Goal: Task Accomplishment & Management: Complete application form

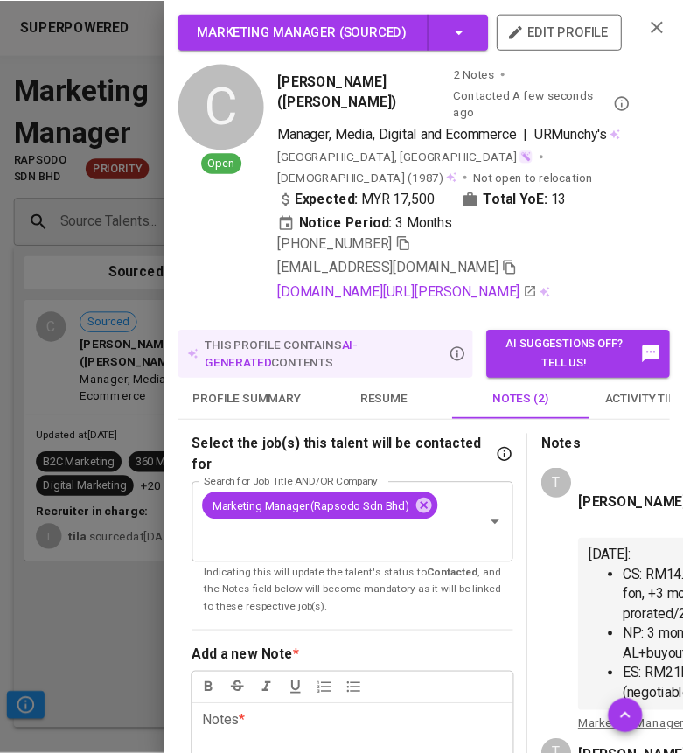
scroll to position [0, 72]
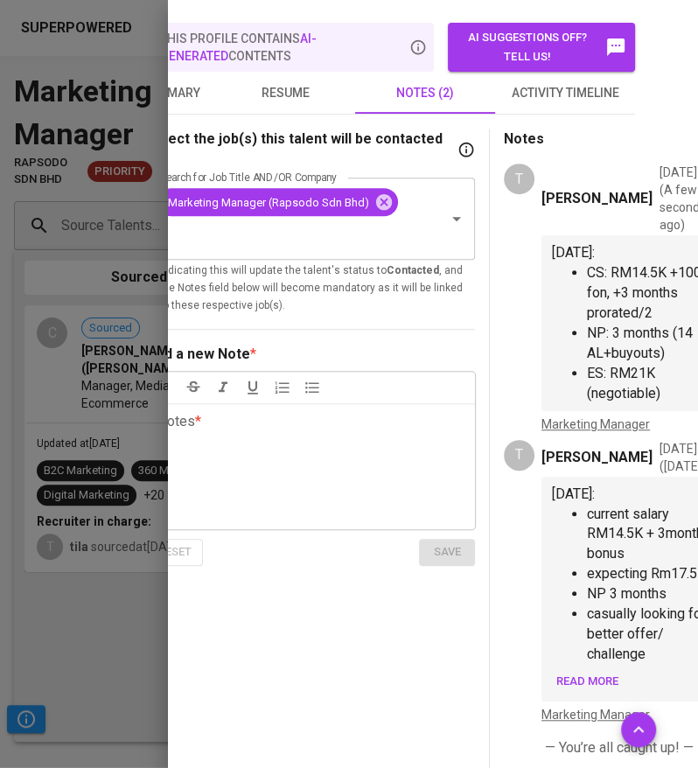
click at [93, 169] on div at bounding box center [349, 384] width 698 height 768
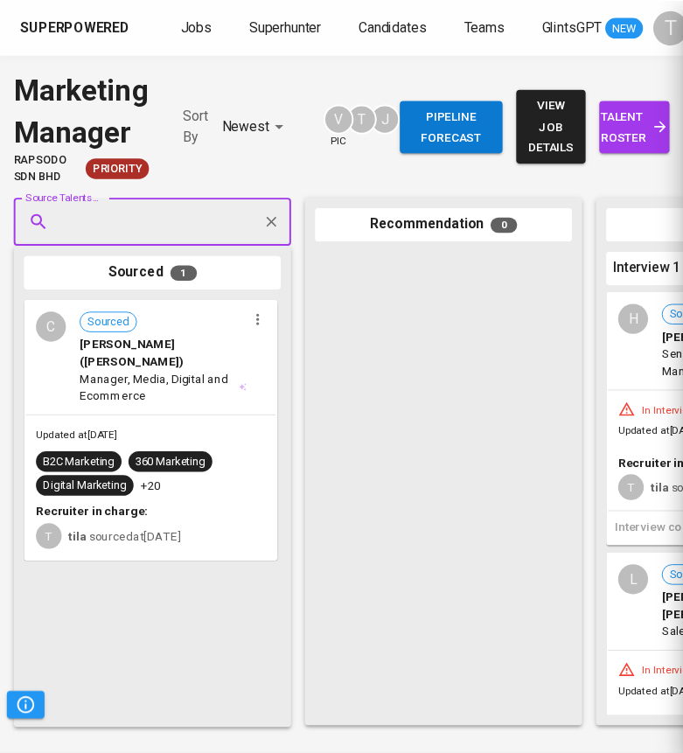
scroll to position [0, 58]
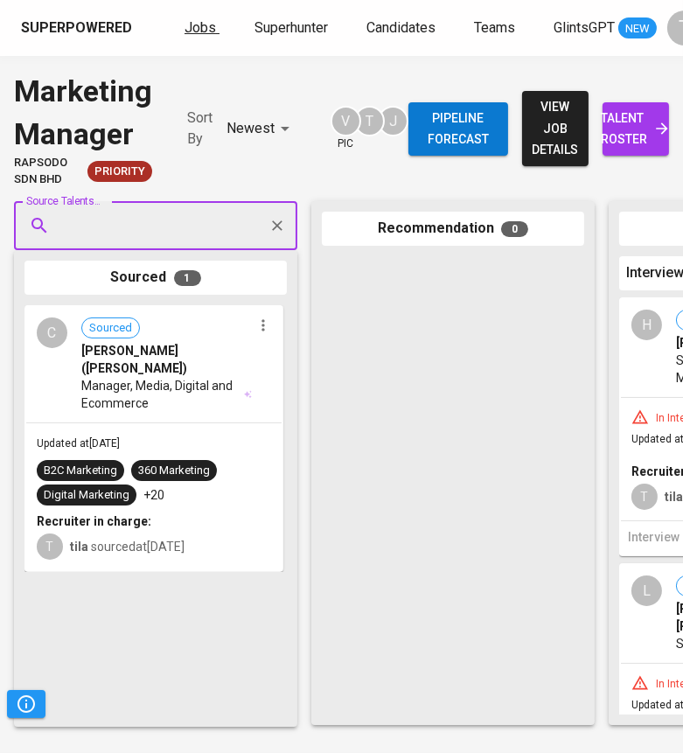
click at [188, 22] on span "Jobs" at bounding box center [200, 27] width 31 height 17
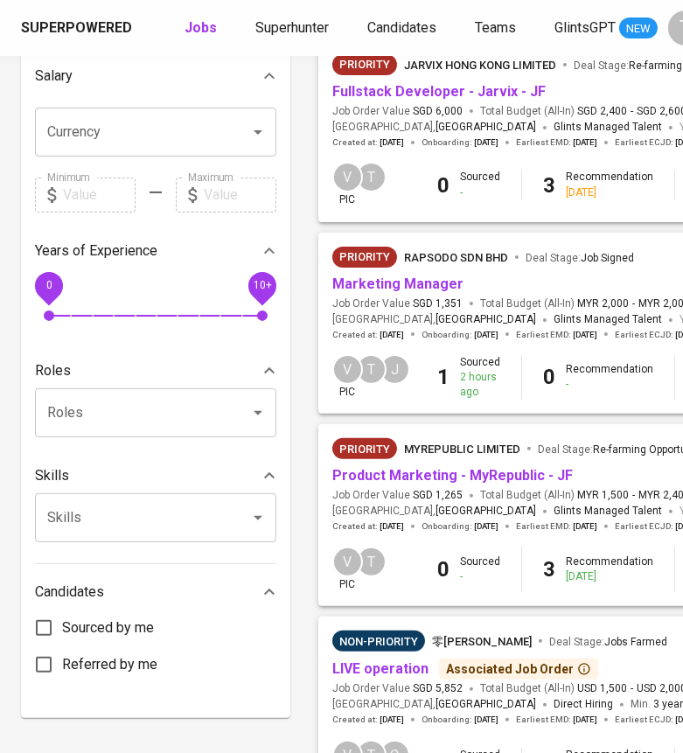
scroll to position [415, 0]
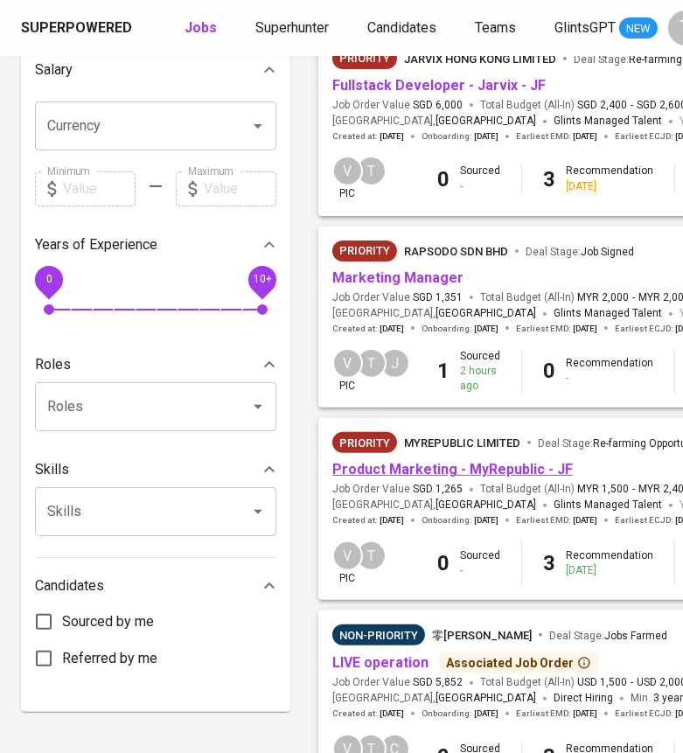
click at [437, 468] on link "Product Marketing - MyRepublic - JF" at bounding box center [452, 469] width 241 height 17
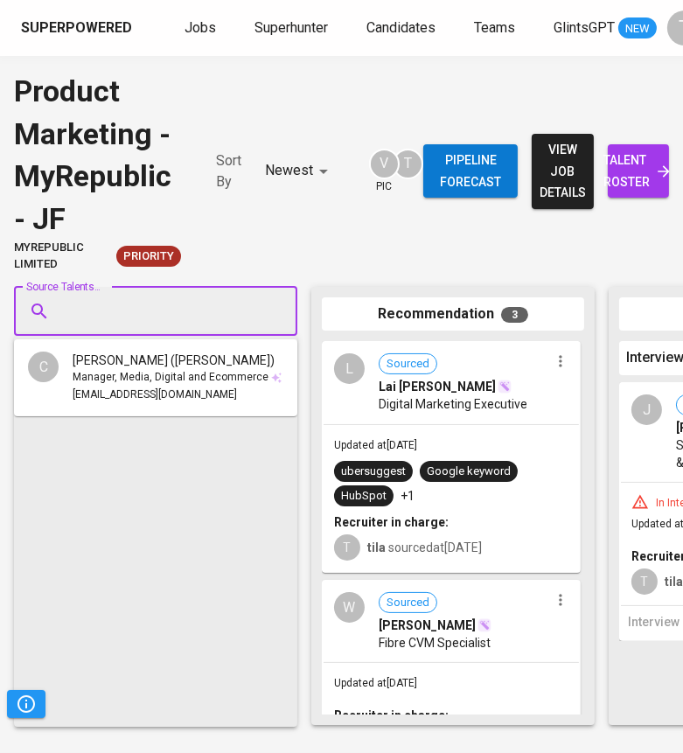
click at [171, 308] on input "Source Talents..." at bounding box center [149, 311] width 184 height 33
paste input "[EMAIL_ADDRESS][DOMAIN_NAME]"
type input "[EMAIL_ADDRESS][DOMAIN_NAME]"
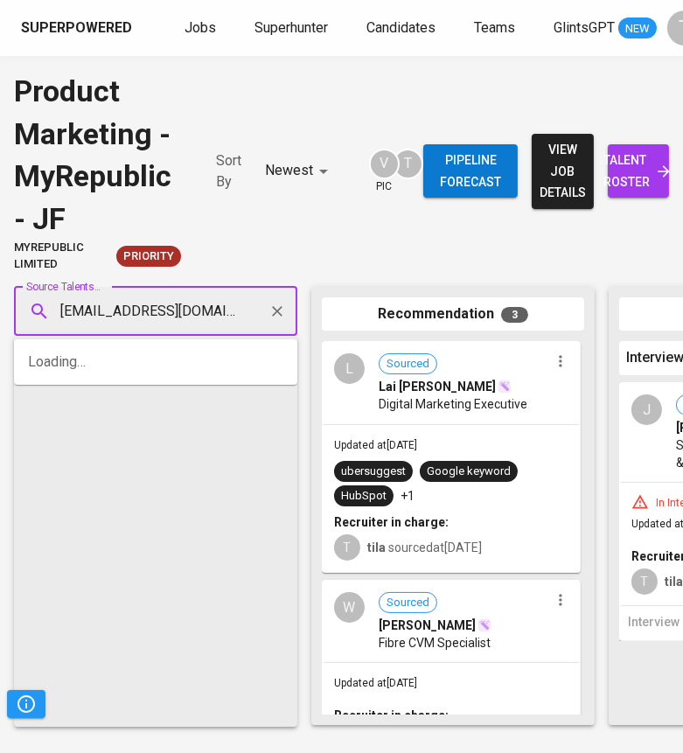
click at [171, 308] on input "[EMAIL_ADDRESS][DOMAIN_NAME]" at bounding box center [149, 311] width 184 height 33
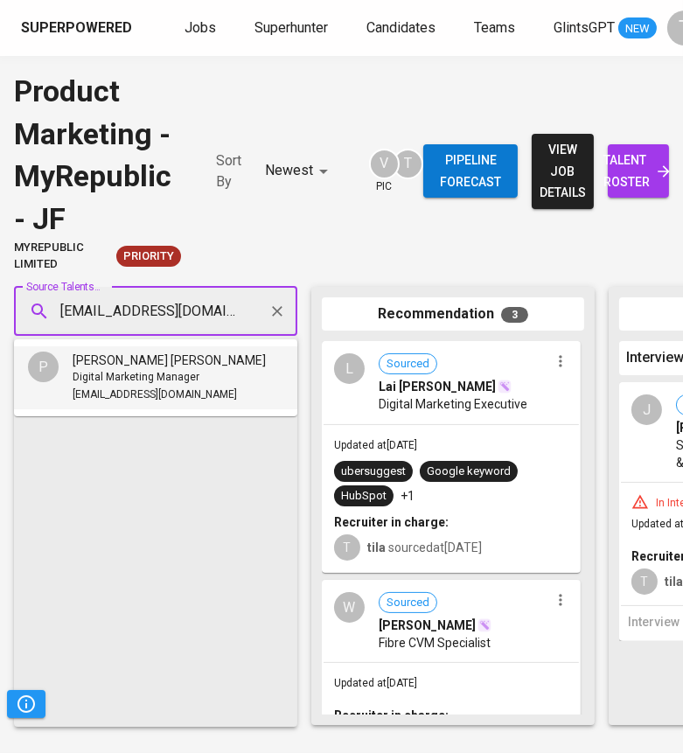
click at [195, 377] on span "Digital Marketing Manager" at bounding box center [136, 377] width 127 height 17
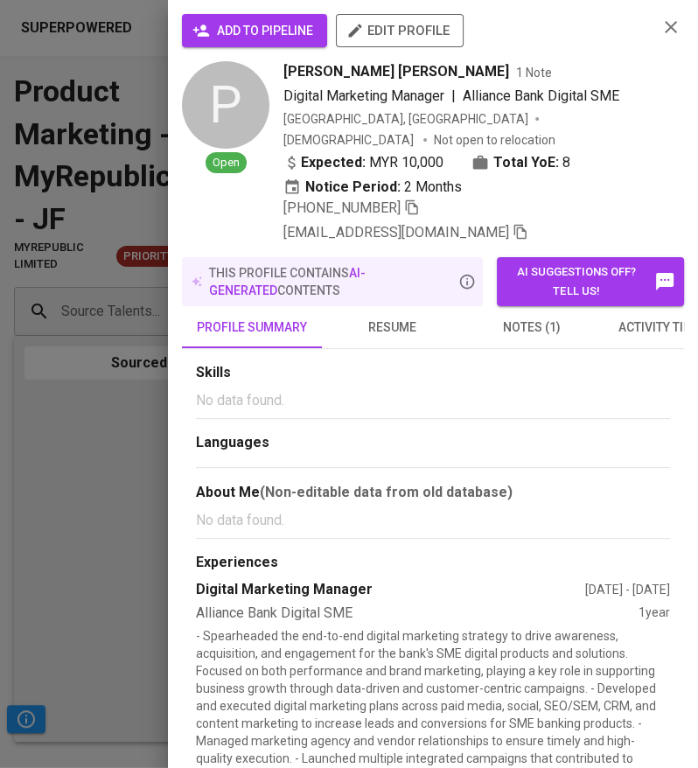
click at [286, 37] on span "add to pipeline" at bounding box center [254, 31] width 117 height 22
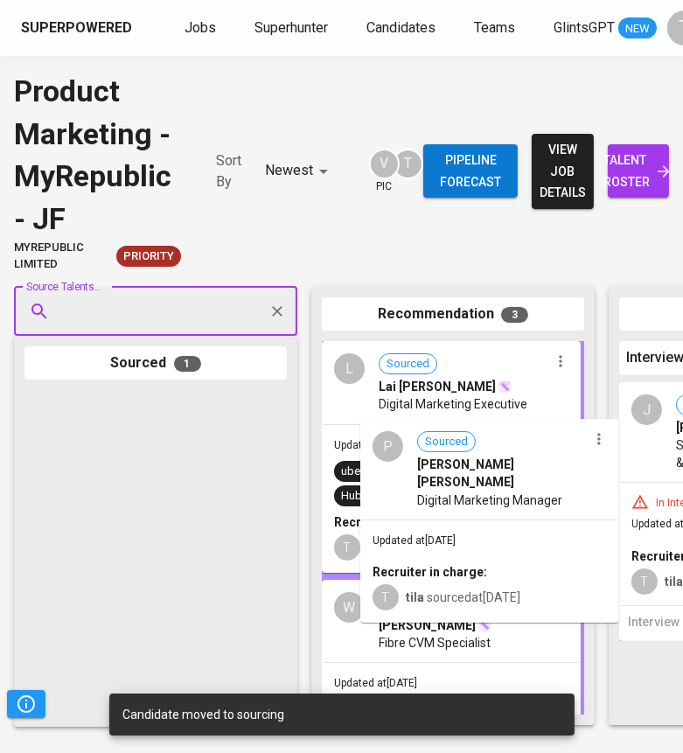
drag, startPoint x: 153, startPoint y: 490, endPoint x: 494, endPoint y: 519, distance: 342.3
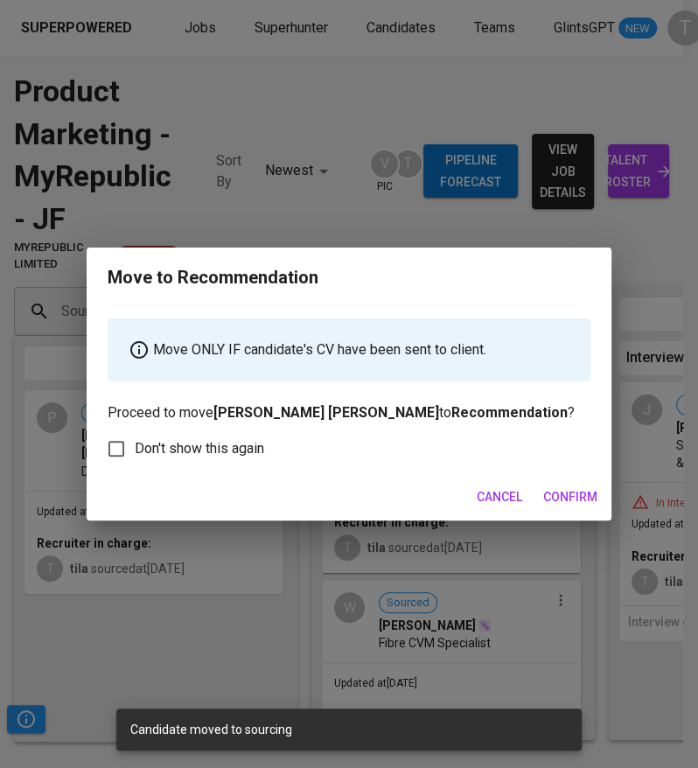
click at [588, 492] on span "Confirm" at bounding box center [570, 497] width 54 height 22
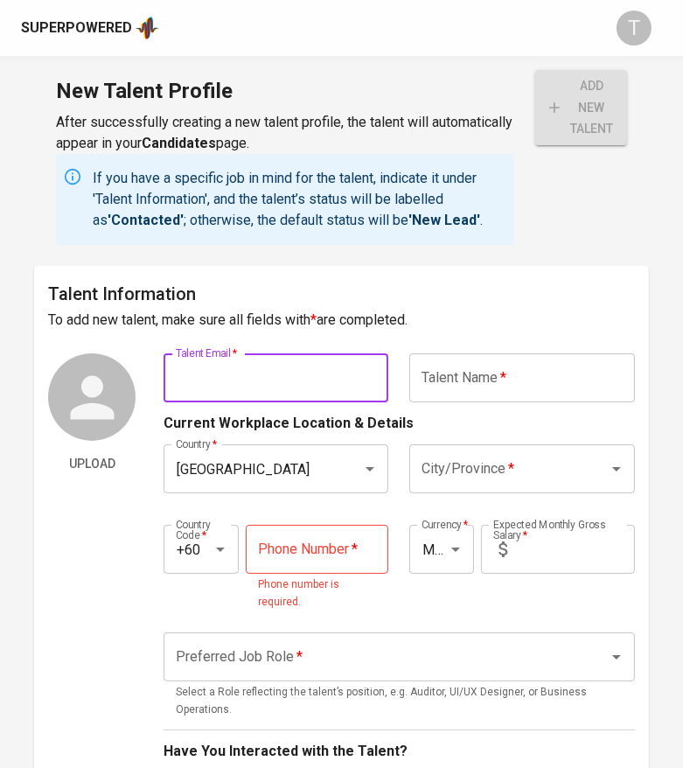
click at [327, 380] on input "text" at bounding box center [276, 377] width 225 height 49
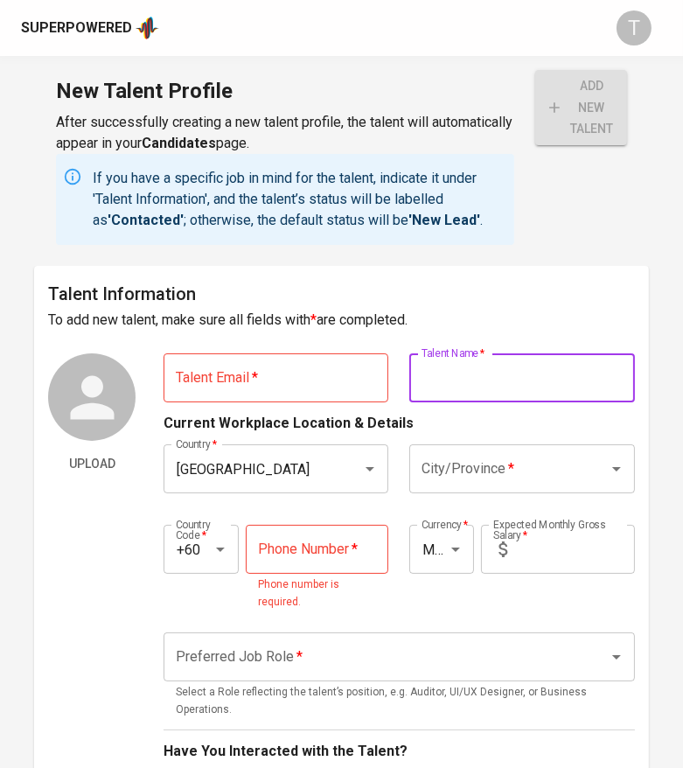
click at [464, 387] on input "text" at bounding box center [521, 377] width 225 height 49
paste input "[PERSON_NAME] [PERSON_NAME]"
type input "[PERSON_NAME] [PERSON_NAME]"
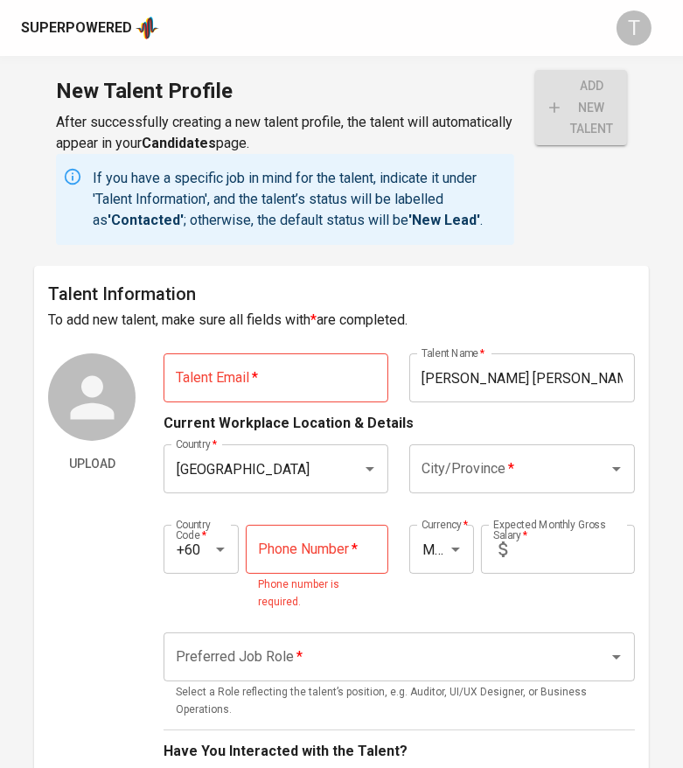
click at [346, 386] on input "text" at bounding box center [276, 377] width 225 height 49
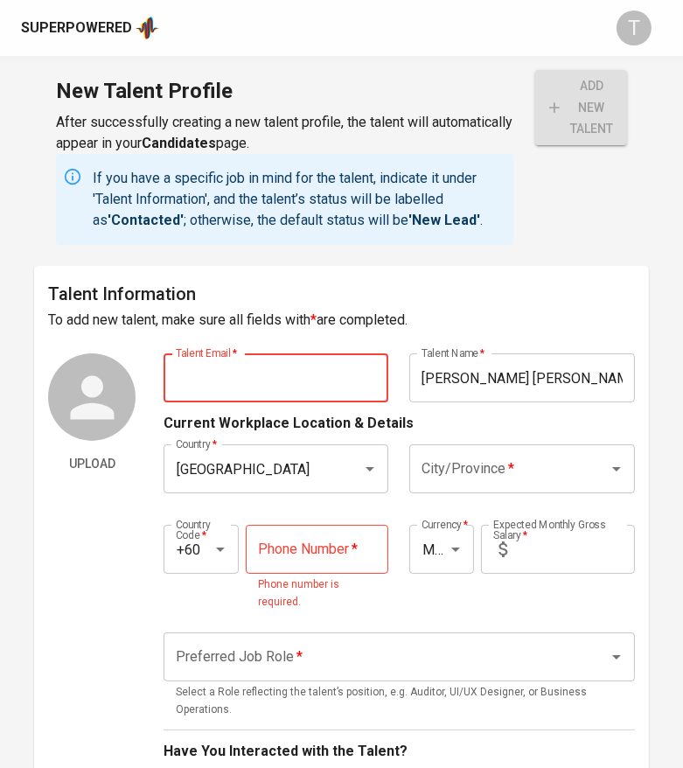
paste input "phuishi812@gmail.com"
type input "phuishi812@gmail.com"
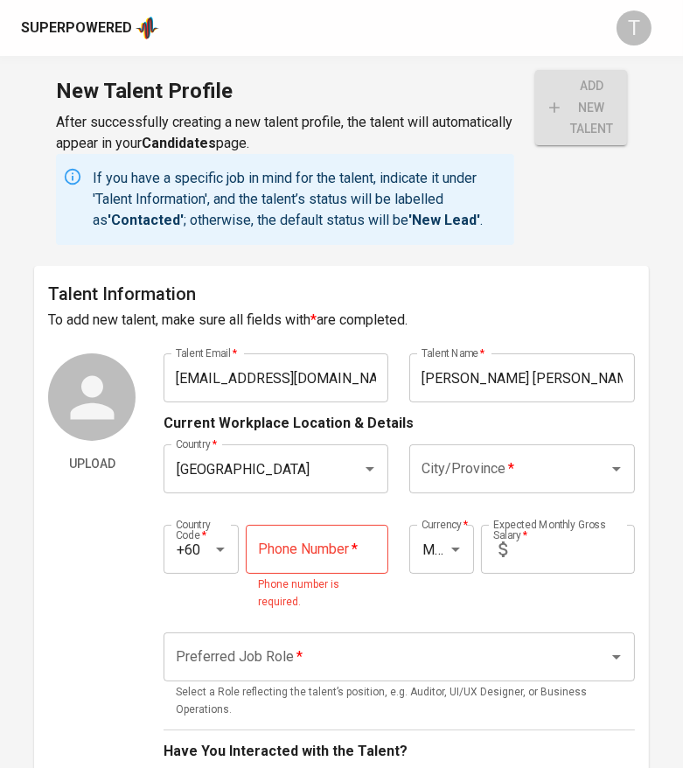
click at [311, 551] on input "tel" at bounding box center [317, 549] width 143 height 49
paste input "16-920-7886"
type input "16-920-7886"
click at [496, 470] on input "City/Province   *" at bounding box center [497, 468] width 160 height 33
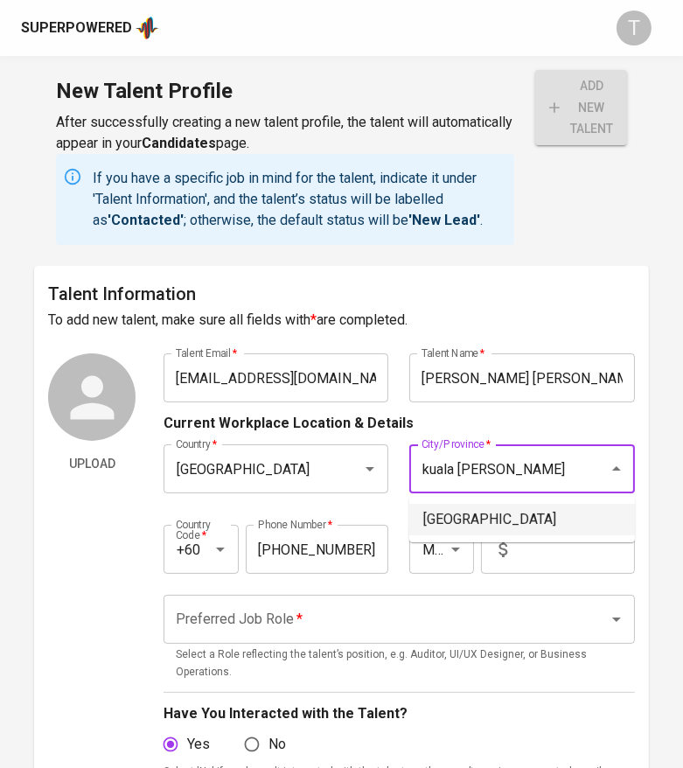
click at [499, 517] on li "Kuala Lumpur" at bounding box center [522, 519] width 226 height 31
type input "Kuala Lumpur"
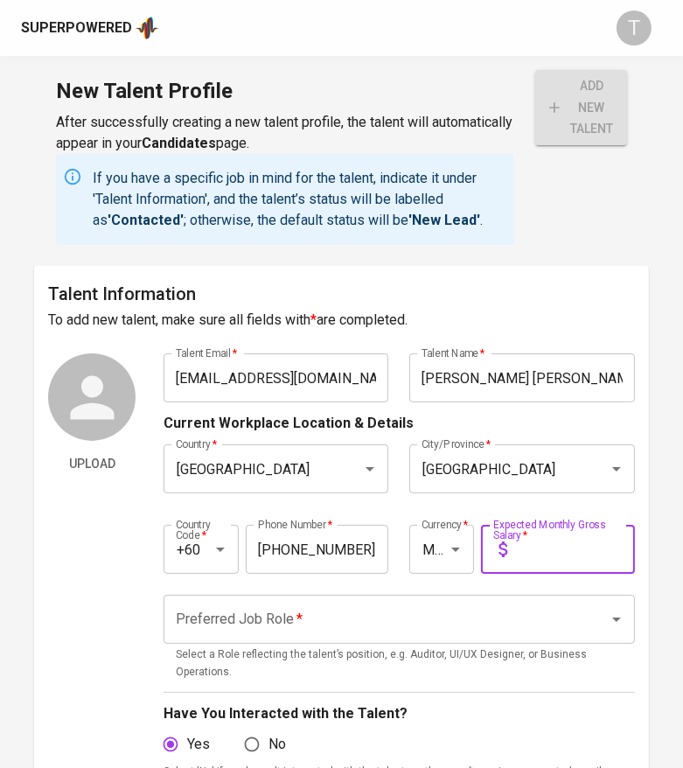
click at [549, 548] on input "text" at bounding box center [574, 549] width 121 height 49
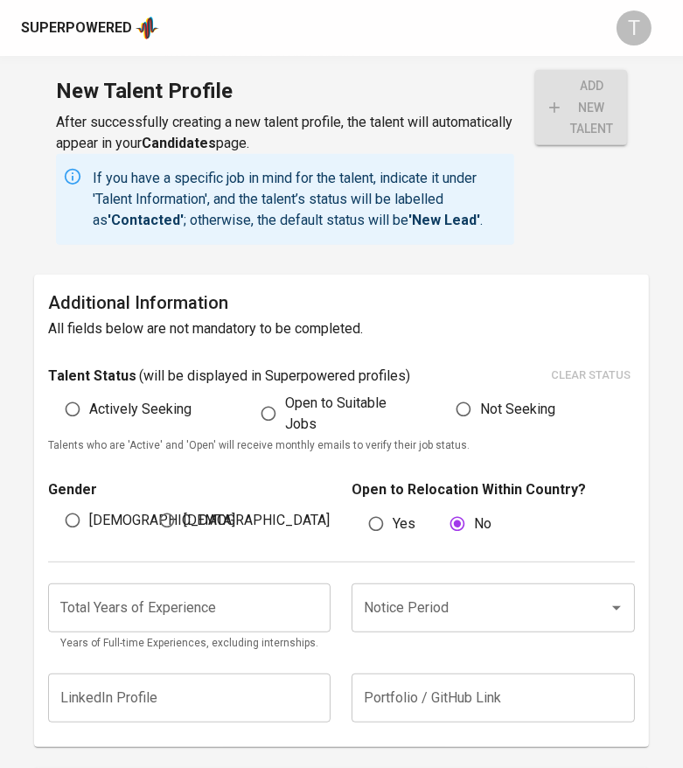
scroll to position [913, 0]
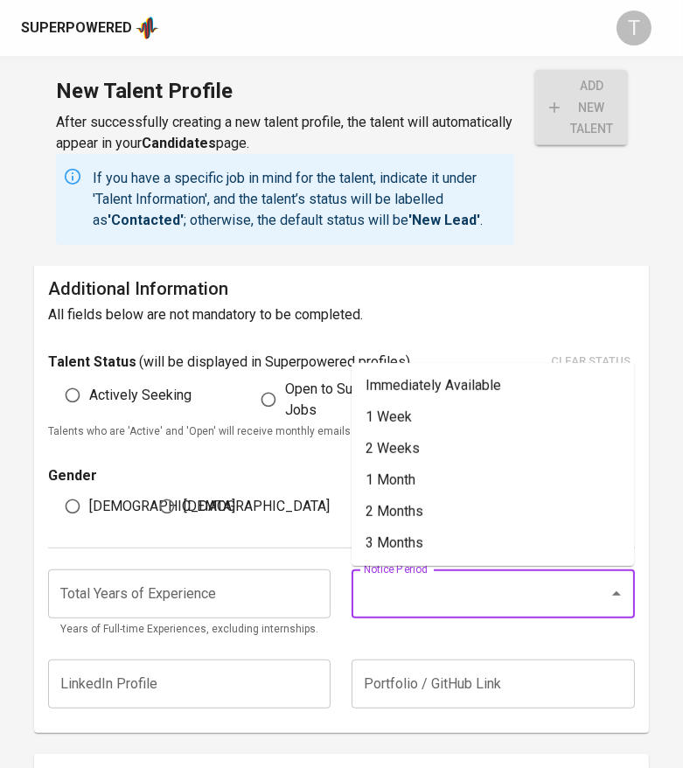
click at [504, 590] on input "Notice Period" at bounding box center [468, 593] width 218 height 33
click at [449, 508] on li "2 Months" at bounding box center [493, 511] width 283 height 31
type input "2 Months"
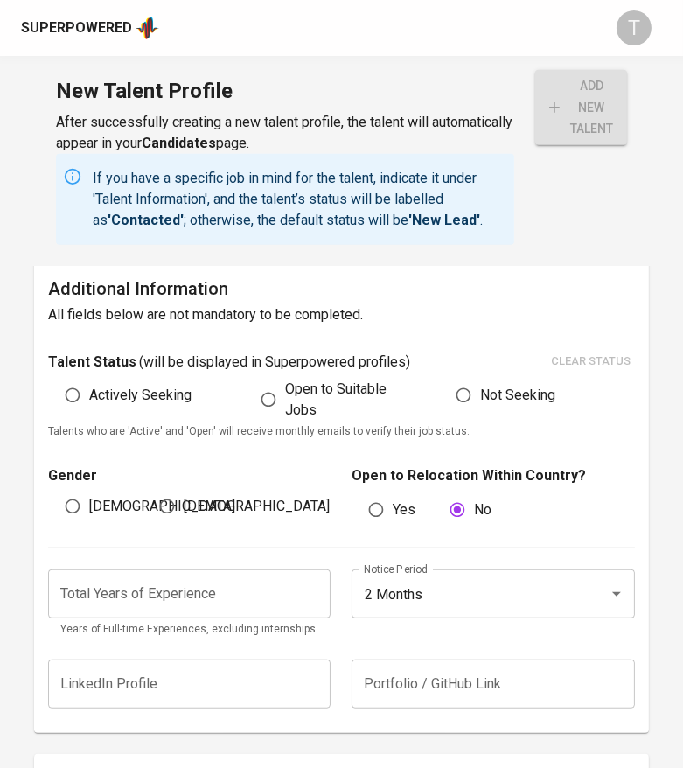
click at [246, 583] on input "number" at bounding box center [189, 593] width 283 height 49
click at [217, 506] on span "Female" at bounding box center [257, 506] width 146 height 21
click at [184, 506] on input "Female" at bounding box center [166, 506] width 33 height 33
radio input "true"
click at [162, 398] on span "Actively Seeking" at bounding box center [140, 395] width 102 height 21
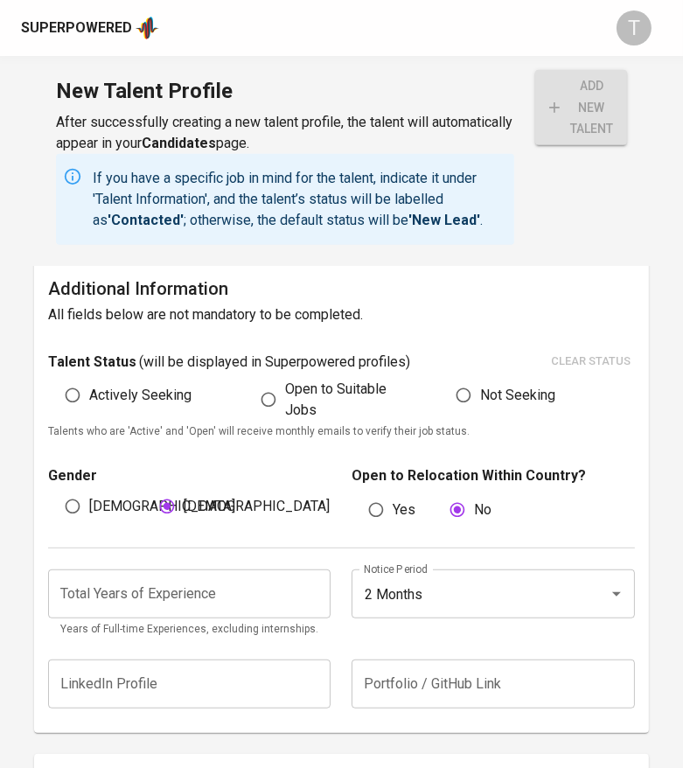
click at [89, 398] on input "Actively Seeking" at bounding box center [72, 395] width 33 height 33
radio input "true"
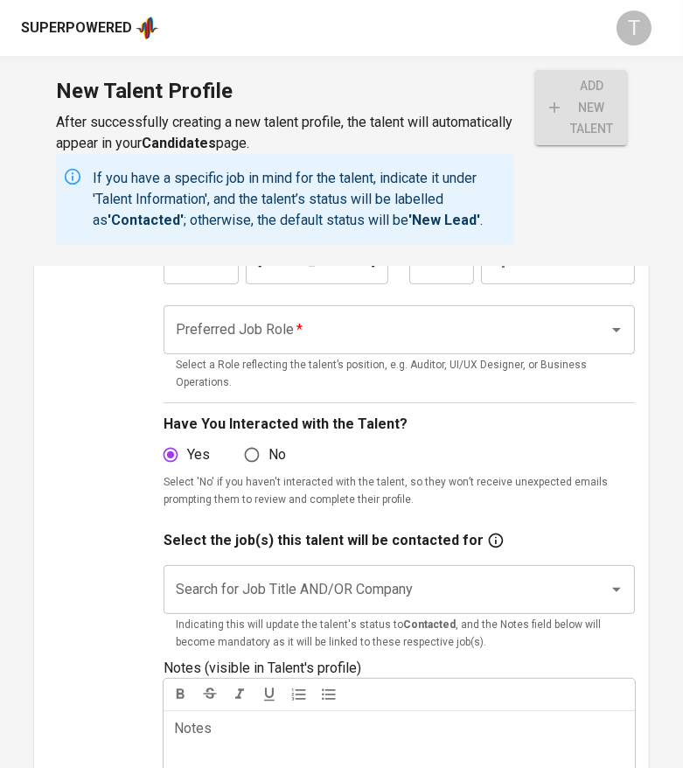
scroll to position [289, 0]
click at [283, 574] on input "Search for Job Title AND/OR Company" at bounding box center [374, 590] width 407 height 33
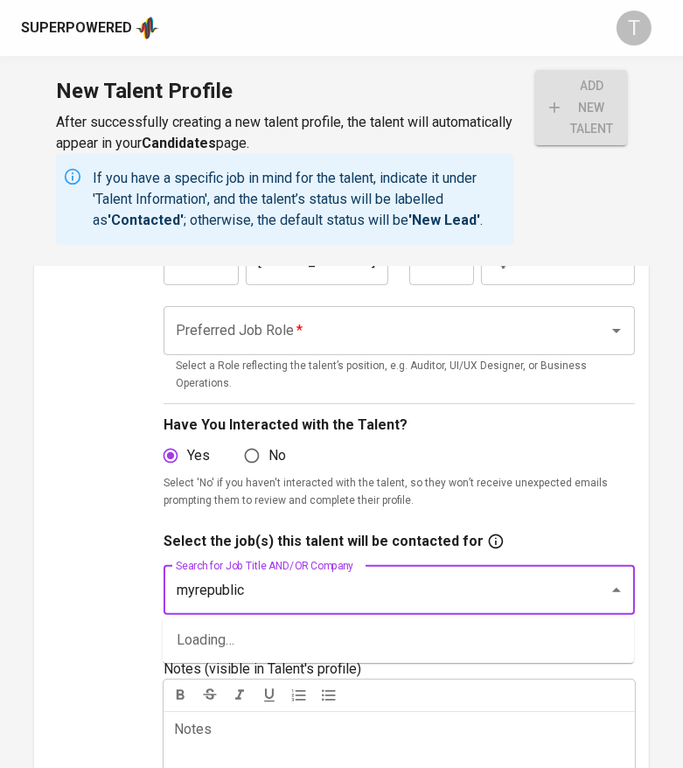
click at [282, 595] on input "myrepublic" at bounding box center [374, 590] width 407 height 33
type input "product marketing"
click at [282, 595] on input "product marketing" at bounding box center [374, 590] width 407 height 33
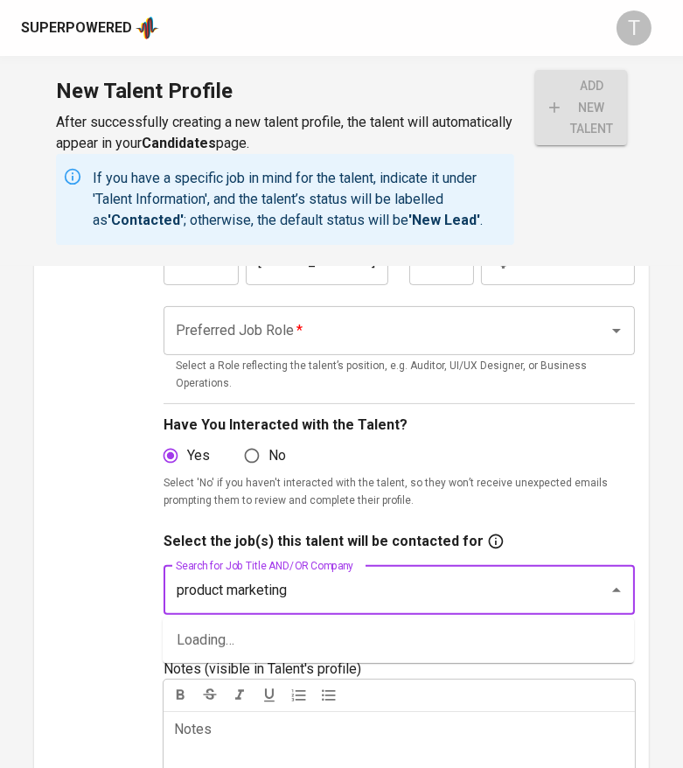
click at [282, 595] on input "product marketing" at bounding box center [374, 590] width 407 height 33
click at [127, 542] on div "Upload" at bounding box center [91, 457] width 87 height 785
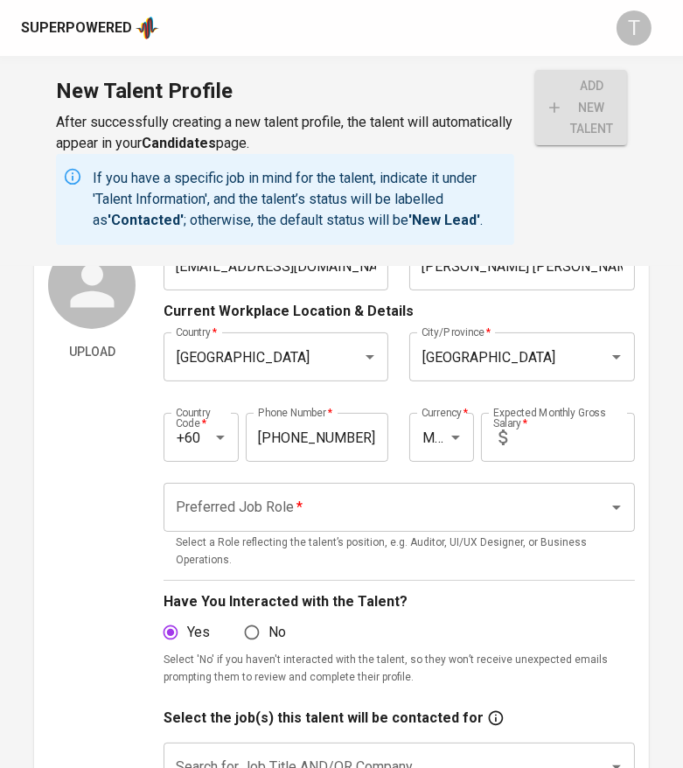
scroll to position [111, 0]
click at [256, 509] on input "Preferred Job Role   *" at bounding box center [374, 508] width 407 height 33
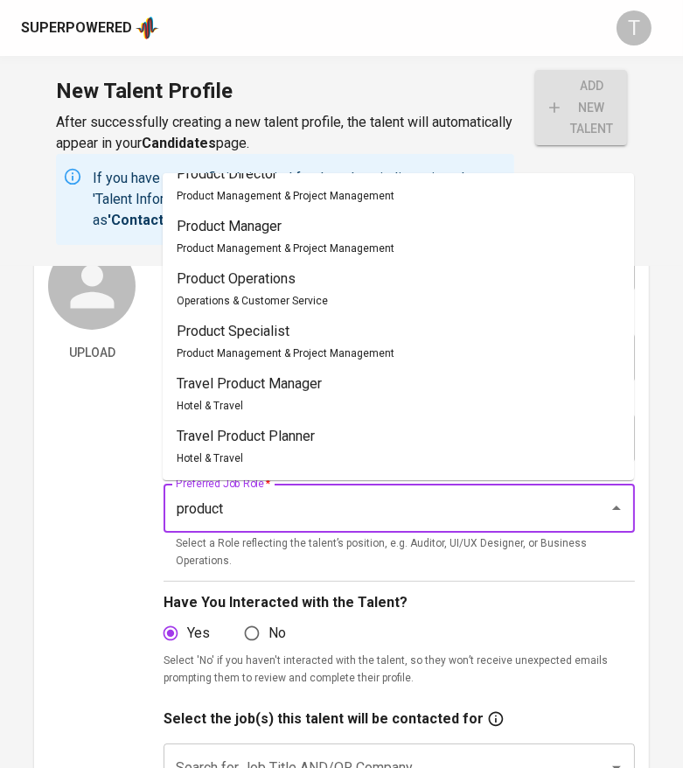
scroll to position [0, 0]
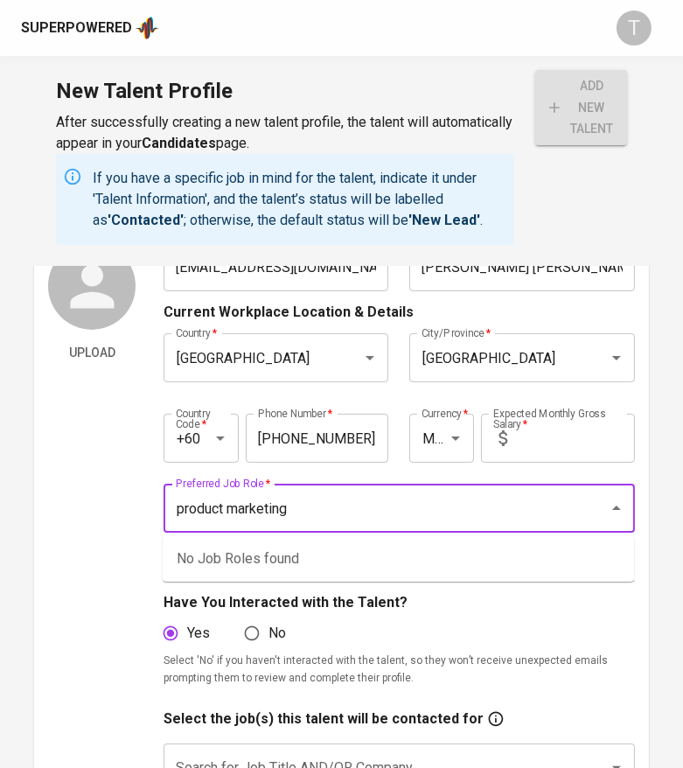
click at [260, 513] on input "product marketing" at bounding box center [374, 508] width 407 height 33
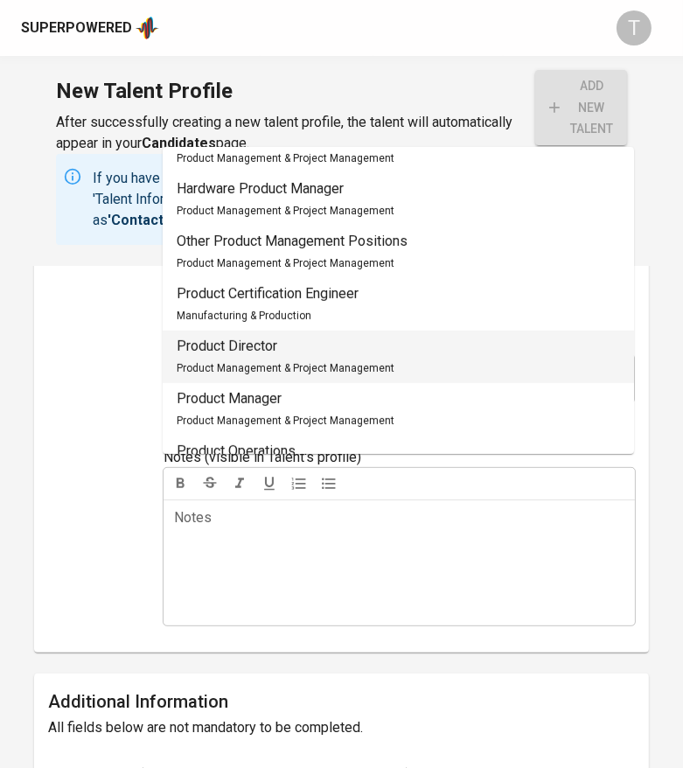
scroll to position [112, 0]
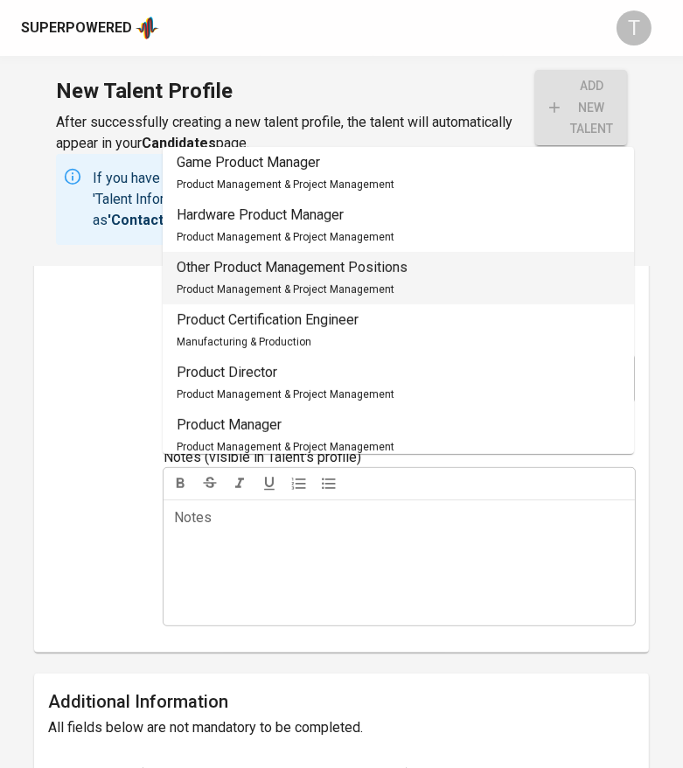
click at [337, 275] on p "Other Product Management Positions" at bounding box center [292, 267] width 231 height 21
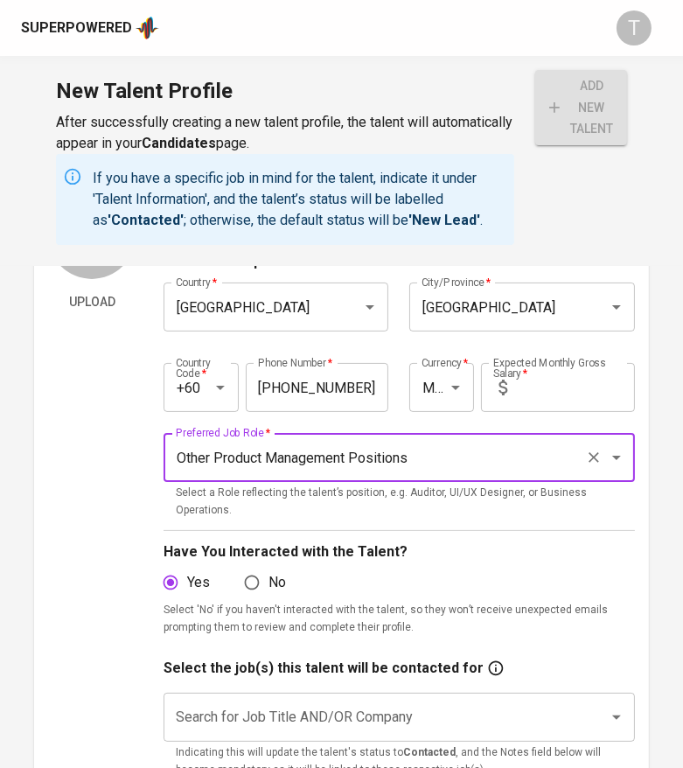
scroll to position [85, 0]
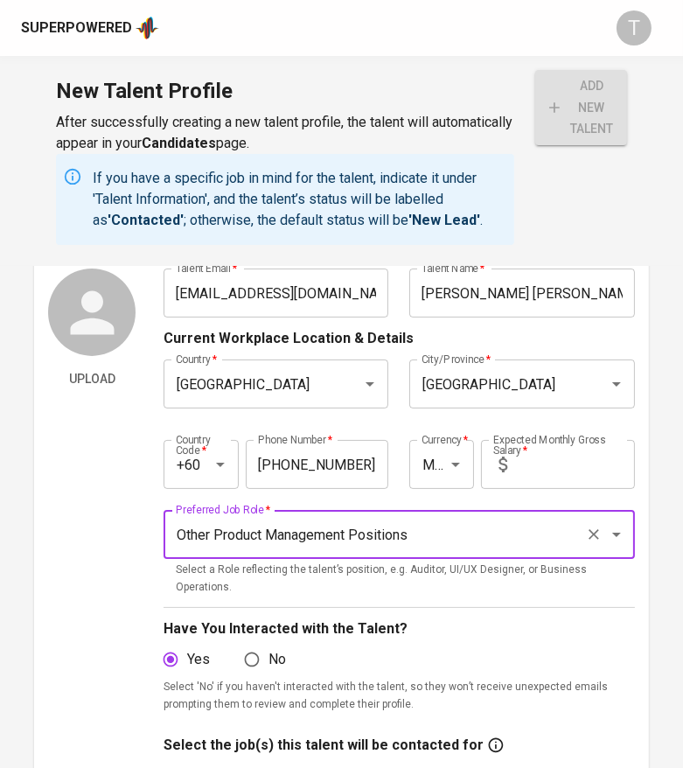
type input "Other Product Management Positions"
click at [542, 470] on input "text" at bounding box center [574, 464] width 121 height 49
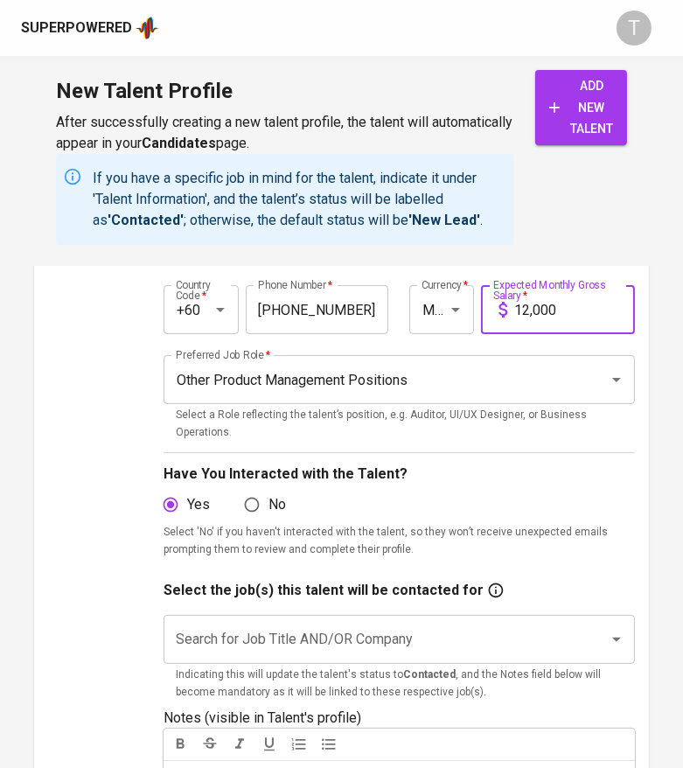
scroll to position [261, 0]
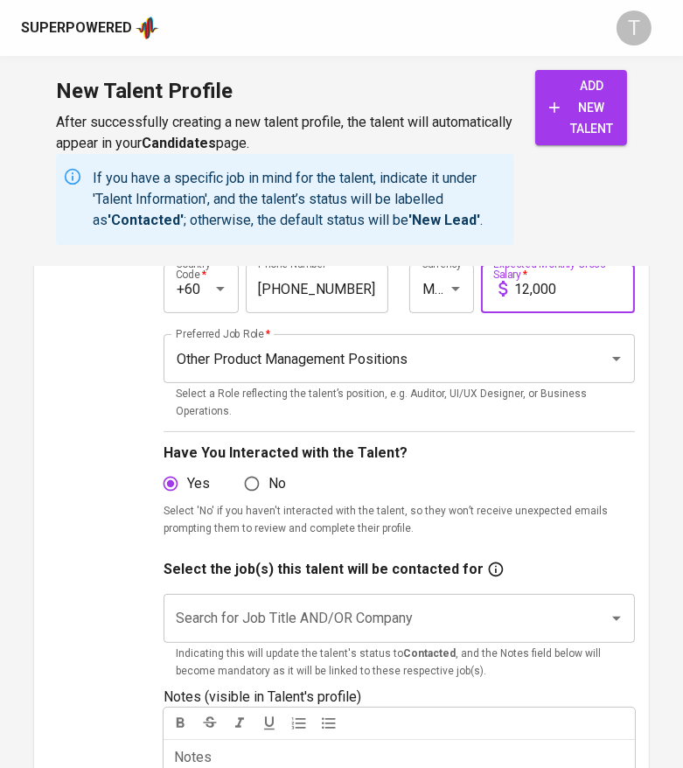
type input "12,000"
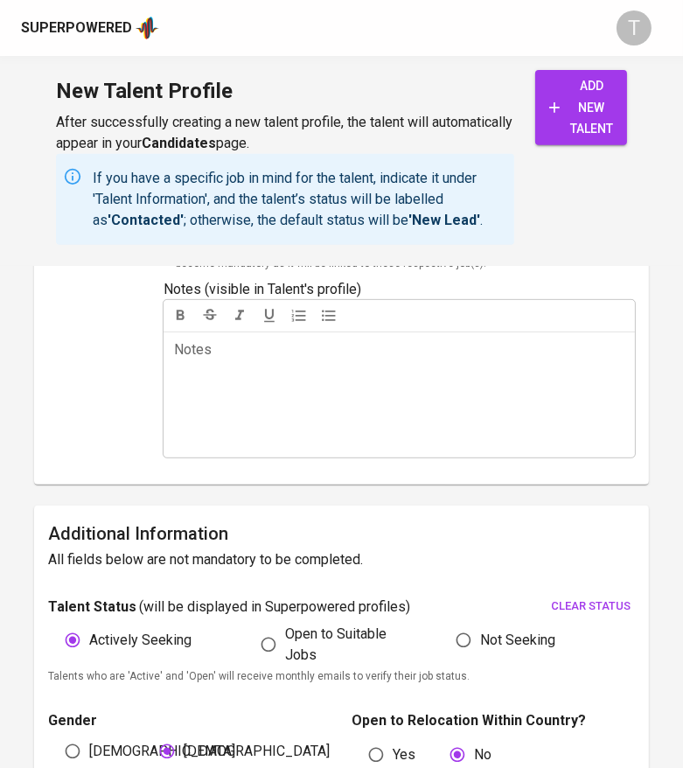
scroll to position [607, 0]
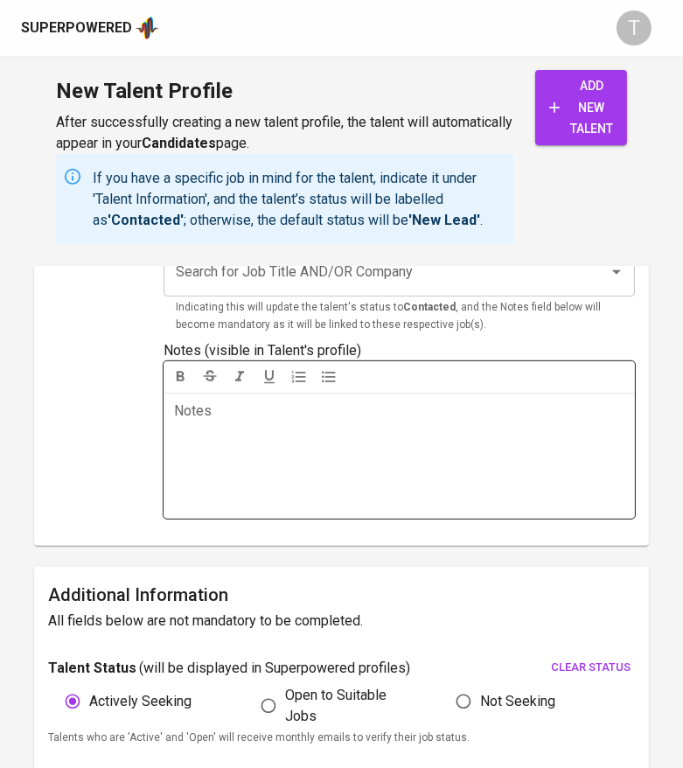
click at [347, 418] on p "Notes ﻿" at bounding box center [399, 411] width 450 height 21
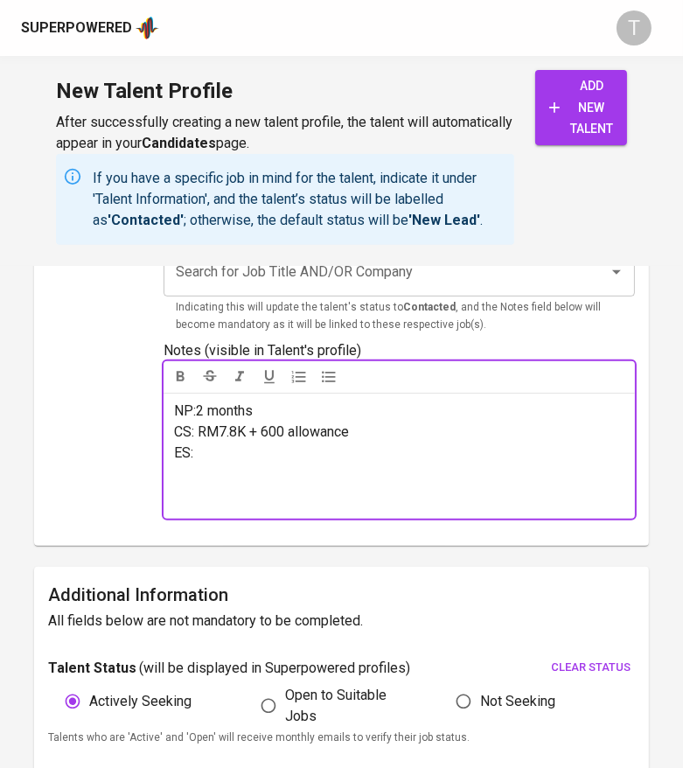
click at [364, 427] on p "CS: RM7.8K + 600 allowance" at bounding box center [399, 432] width 450 height 21
click at [291, 427] on span "CS: RM7.8K + 600 allowance" at bounding box center [261, 431] width 175 height 17
click at [311, 454] on p "ES:" at bounding box center [399, 453] width 450 height 21
drag, startPoint x: 249, startPoint y: 429, endPoint x: 488, endPoint y: 432, distance: 238.8
click at [488, 432] on p "CS: RM7.8K + 600 pay and claim allowance" at bounding box center [399, 432] width 450 height 21
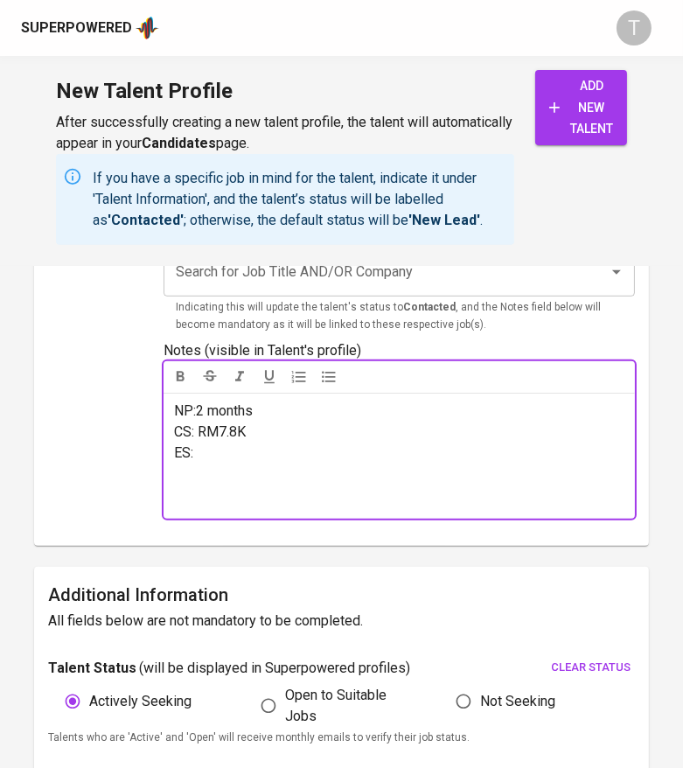
click at [330, 451] on p "ES:" at bounding box center [399, 453] width 450 height 21
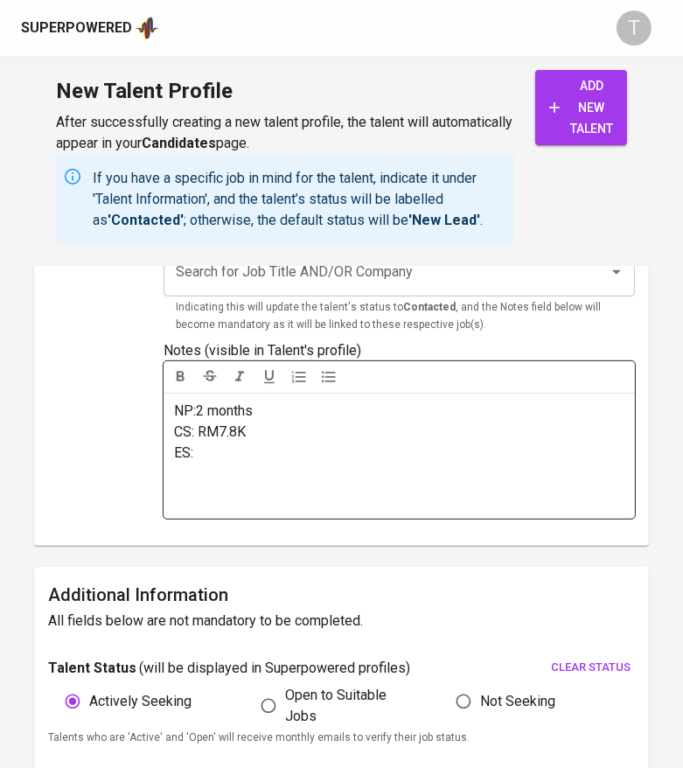
click at [241, 450] on p "ES:" at bounding box center [399, 453] width 450 height 21
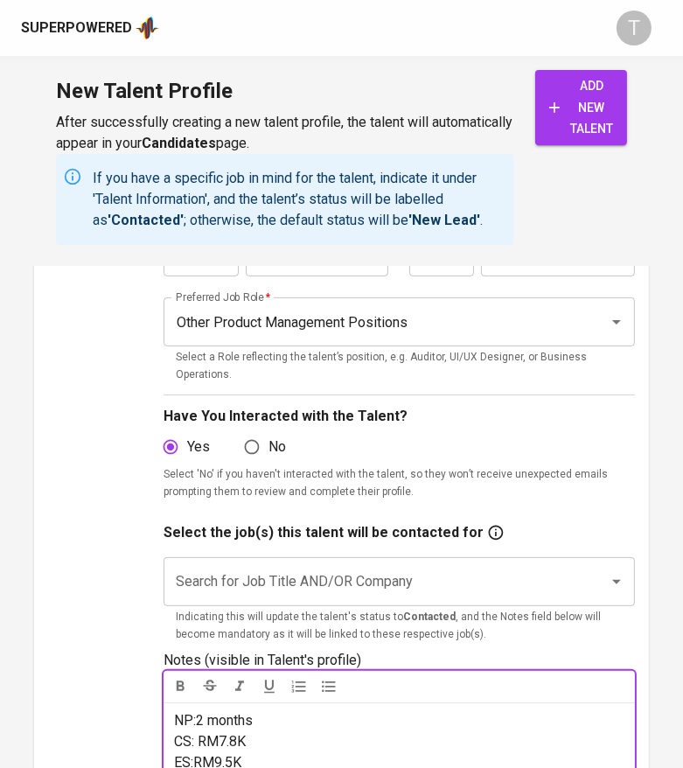
scroll to position [0, 0]
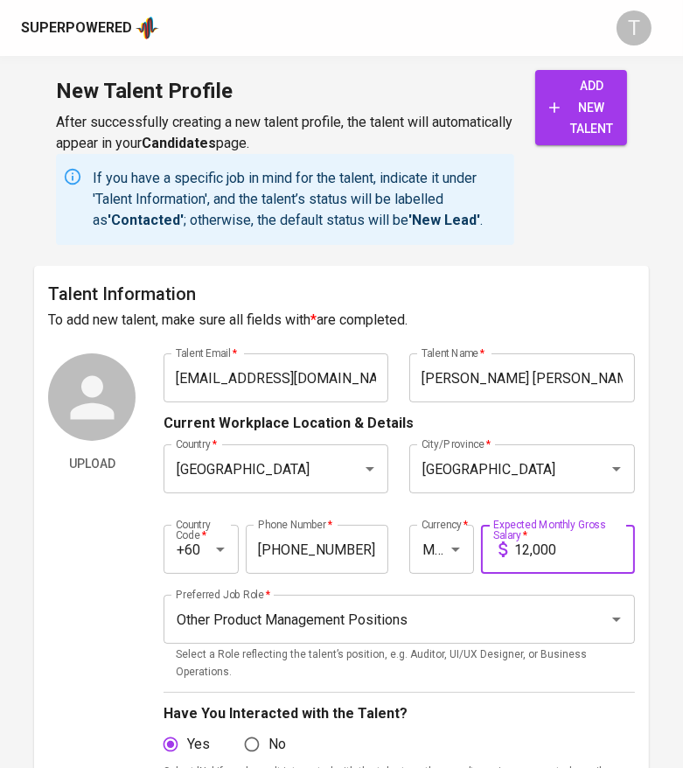
click at [563, 551] on input "12,000" at bounding box center [574, 549] width 121 height 49
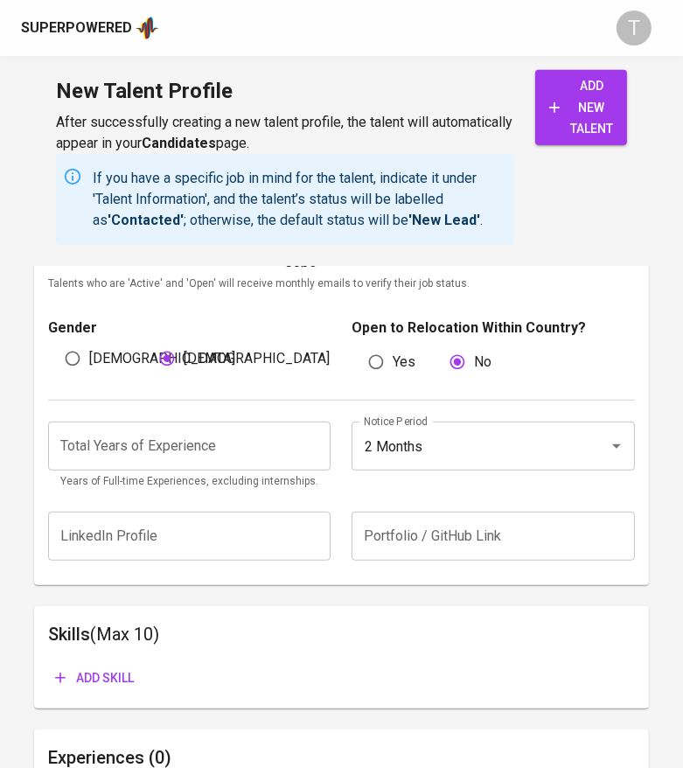
scroll to position [1063, 0]
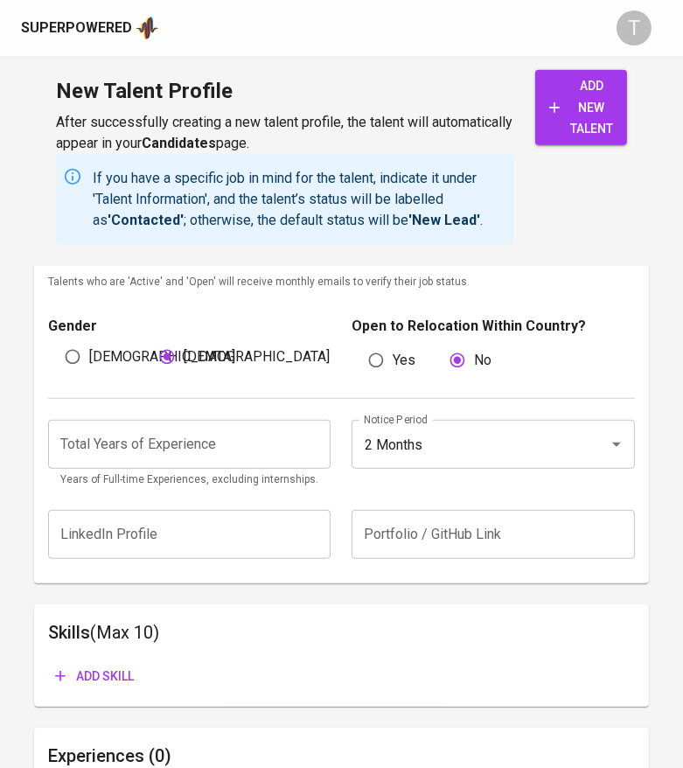
type input "10,000"
click at [239, 440] on input "number" at bounding box center [189, 444] width 283 height 49
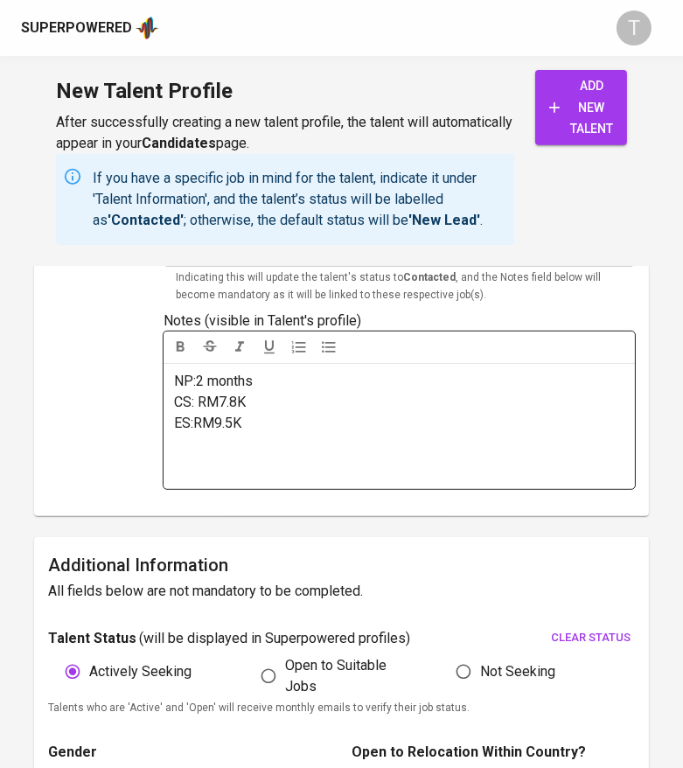
scroll to position [634, 0]
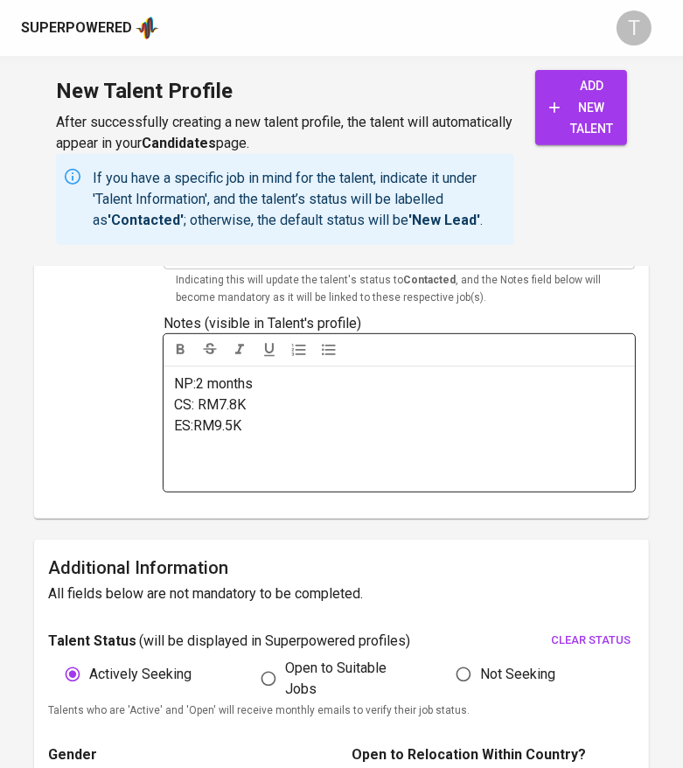
type input "8"
click at [271, 450] on div "NP:2 months CS: RM7.8K ES:RM9.5K" at bounding box center [399, 429] width 471 height 126
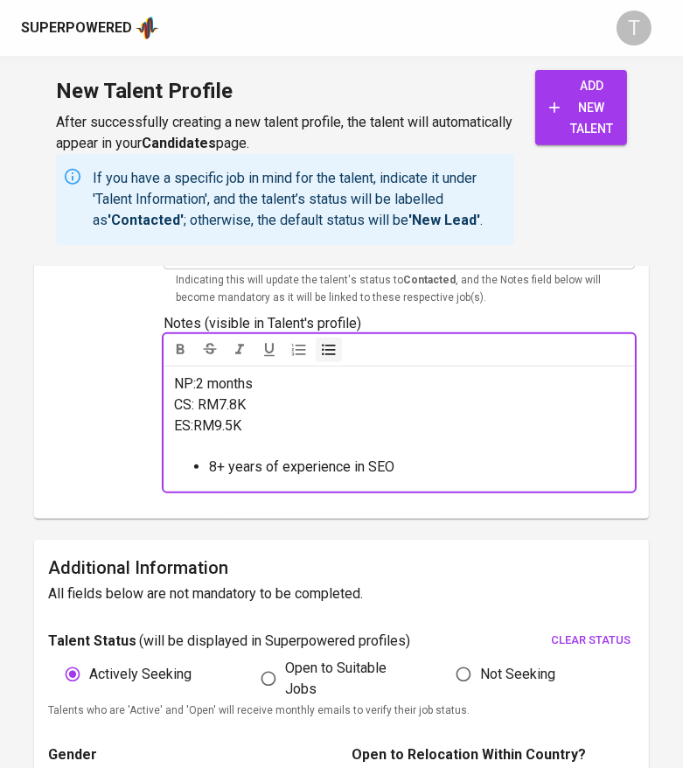
drag, startPoint x: 408, startPoint y: 468, endPoint x: 212, endPoint y: 465, distance: 195.9
click at [212, 465] on li "8+ years of experience in SEO" at bounding box center [416, 467] width 415 height 20
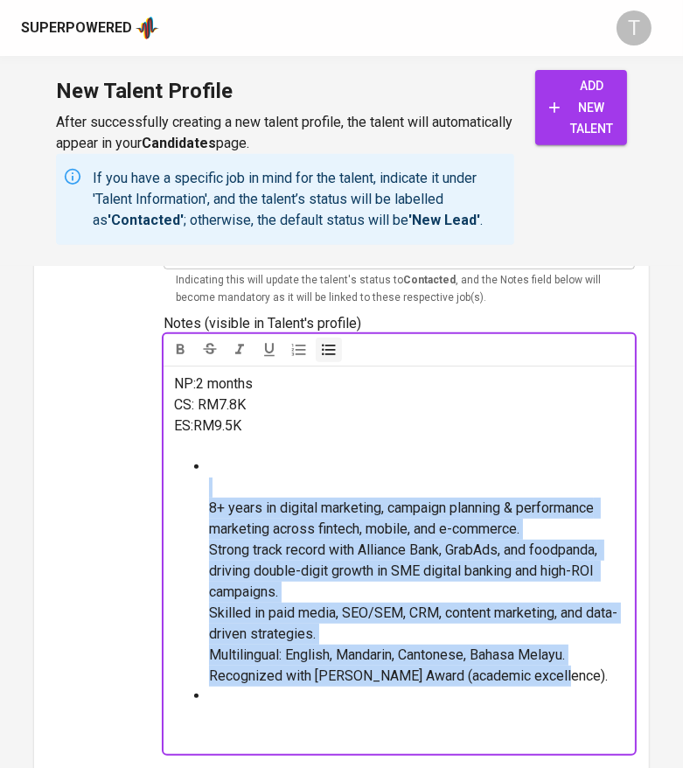
drag, startPoint x: 205, startPoint y: 491, endPoint x: 556, endPoint y: 676, distance: 397.5
click at [556, 676] on ul "8+ years in digital marketing, campaign planning & performance marketing across…" at bounding box center [399, 601] width 450 height 289
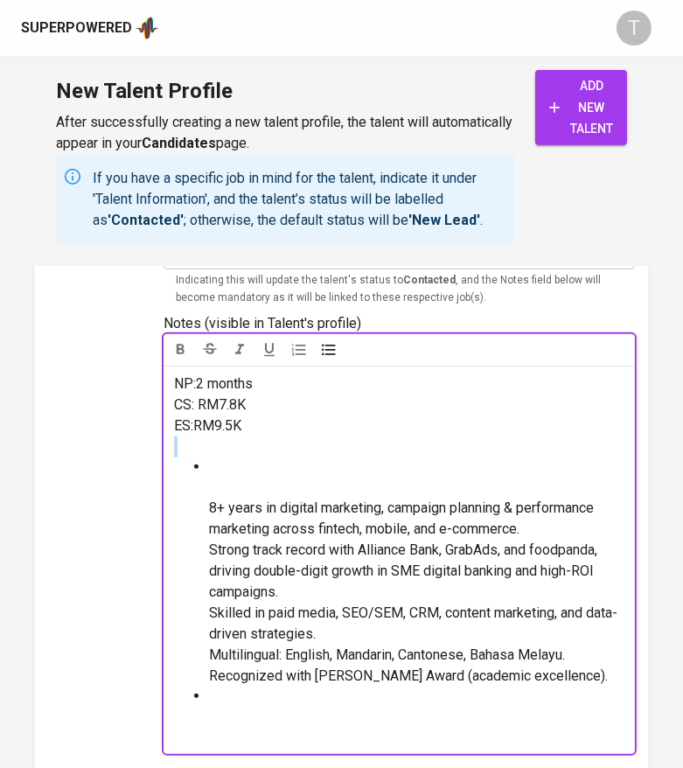
click at [325, 351] on icon "button" at bounding box center [328, 349] width 17 height 17
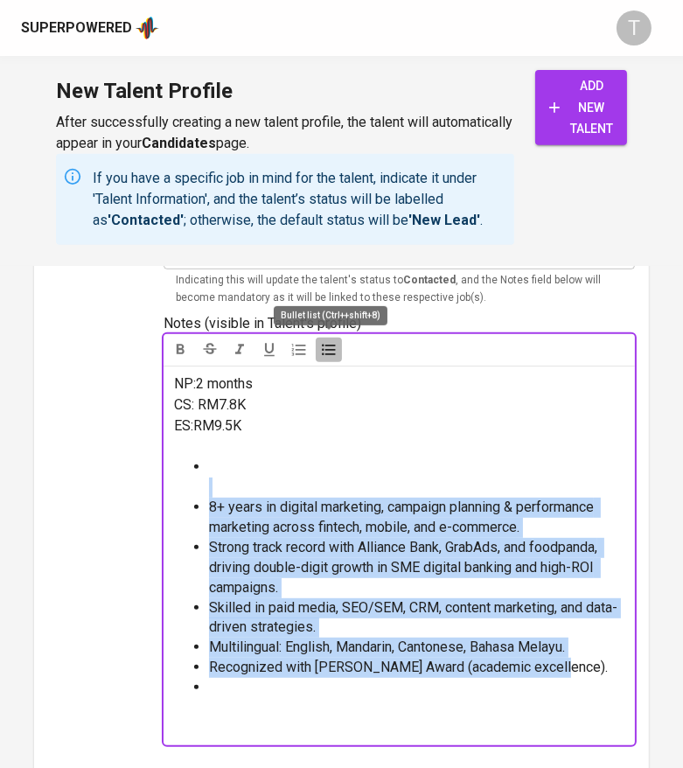
click at [325, 351] on icon "button" at bounding box center [328, 349] width 17 height 17
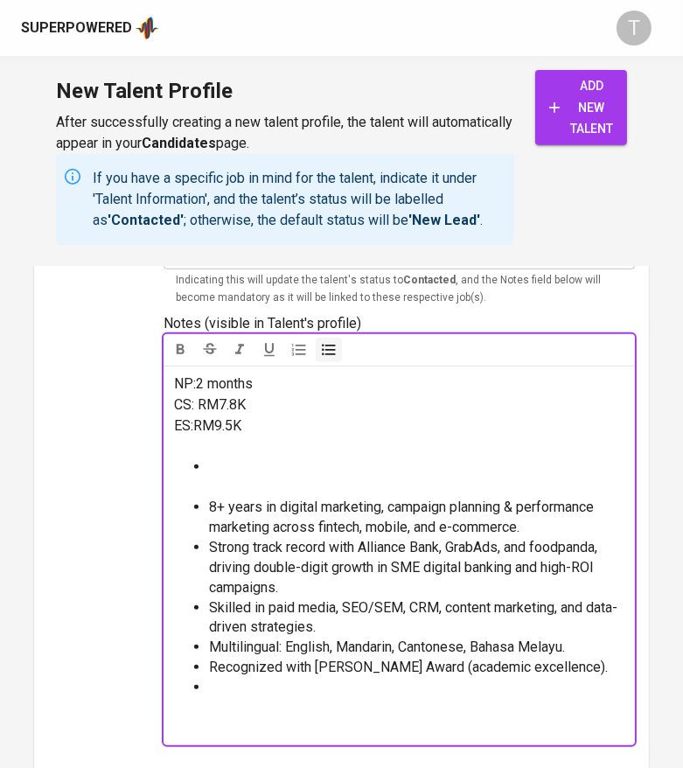
click at [273, 475] on li at bounding box center [416, 477] width 415 height 40
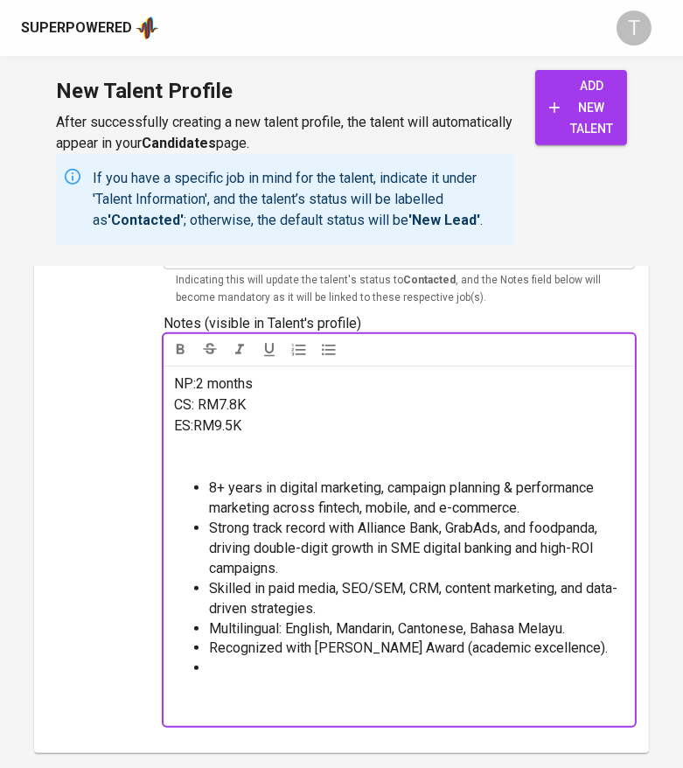
click at [294, 666] on li at bounding box center [416, 689] width 415 height 60
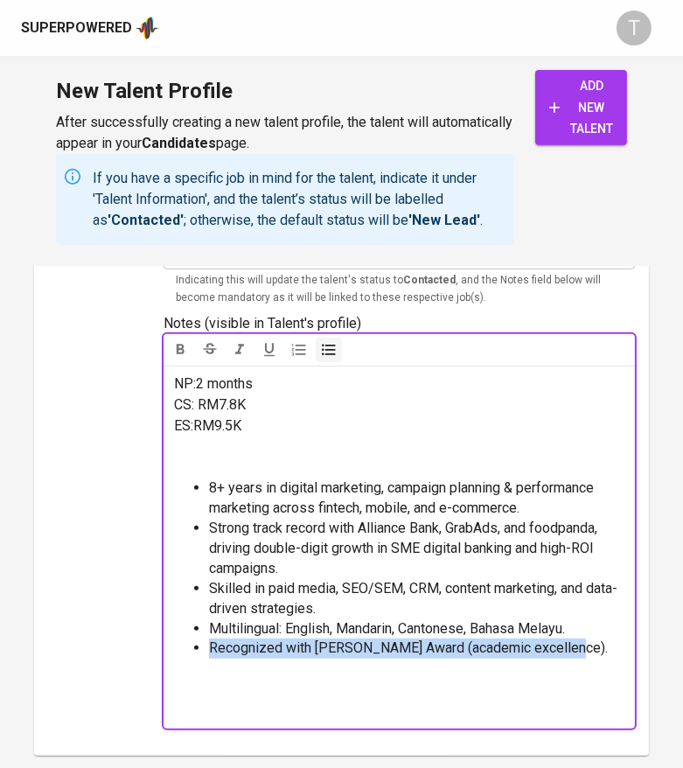
drag, startPoint x: 592, startPoint y: 646, endPoint x: 210, endPoint y: 652, distance: 382.3
click at [210, 652] on li "Recognized with Shih Hsin Award (academic excellence)." at bounding box center [416, 649] width 415 height 20
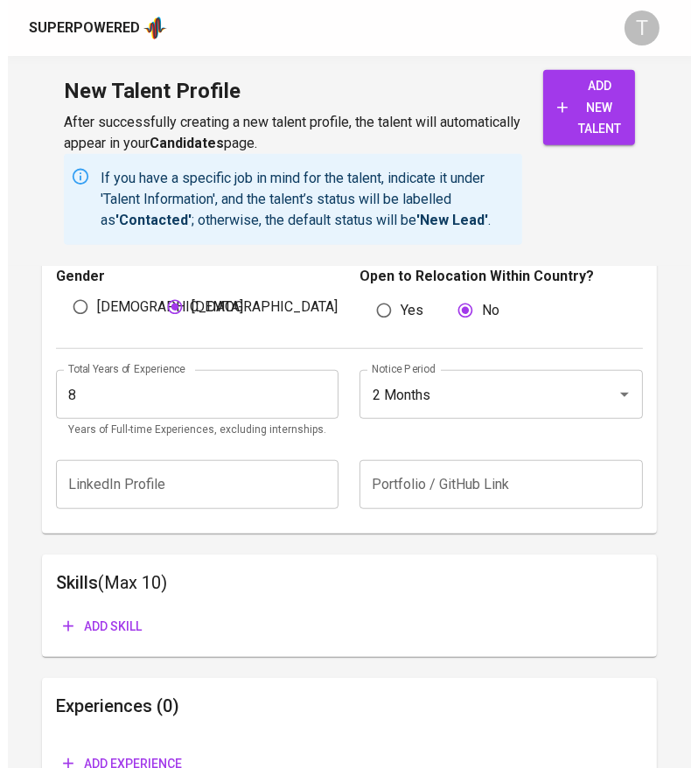
scroll to position [1452, 0]
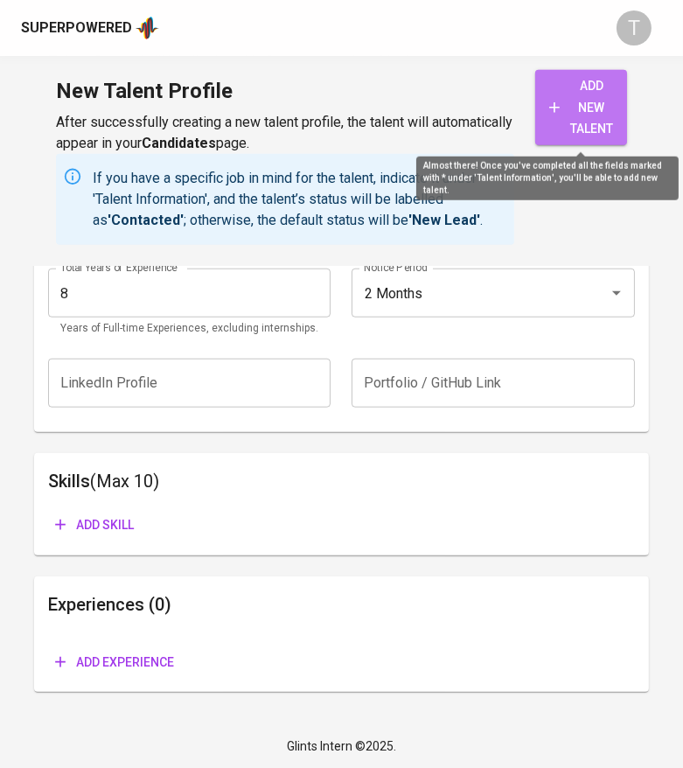
click at [578, 108] on span "add new talent" at bounding box center [581, 107] width 64 height 65
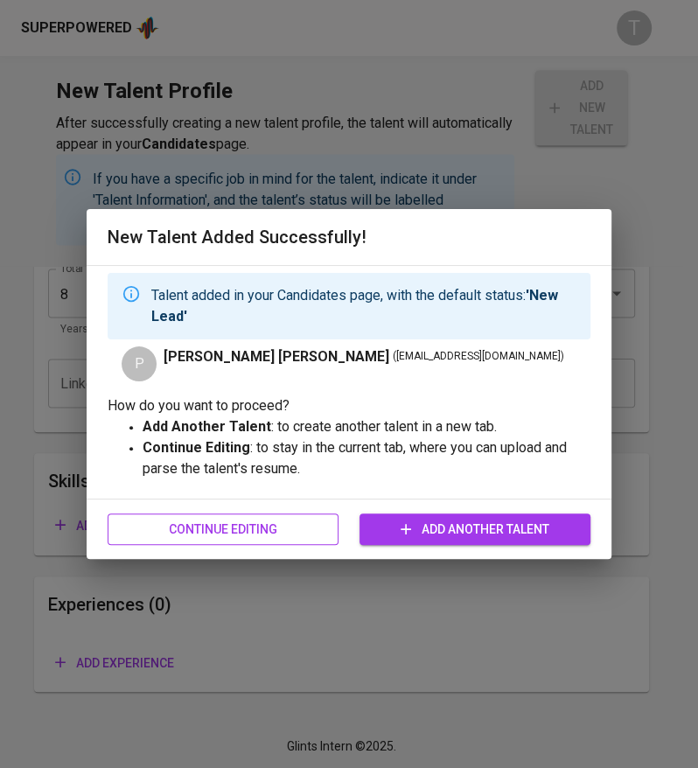
click at [217, 536] on span "Continue Editing" at bounding box center [223, 530] width 203 height 22
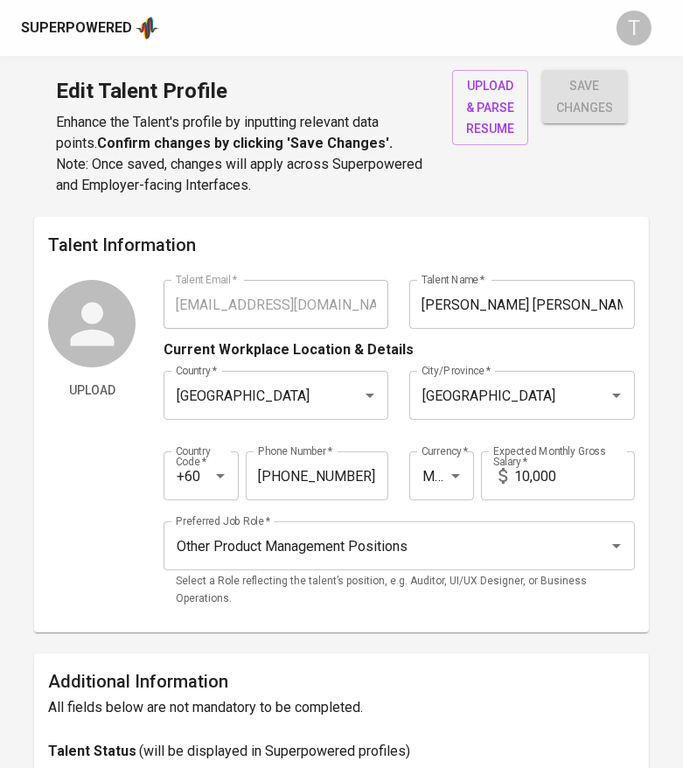
type input "[EMAIL_ADDRESS][DOMAIN_NAME]"
type input "[PERSON_NAME] [PERSON_NAME]"
type input "[GEOGRAPHIC_DATA]"
type input "+60"
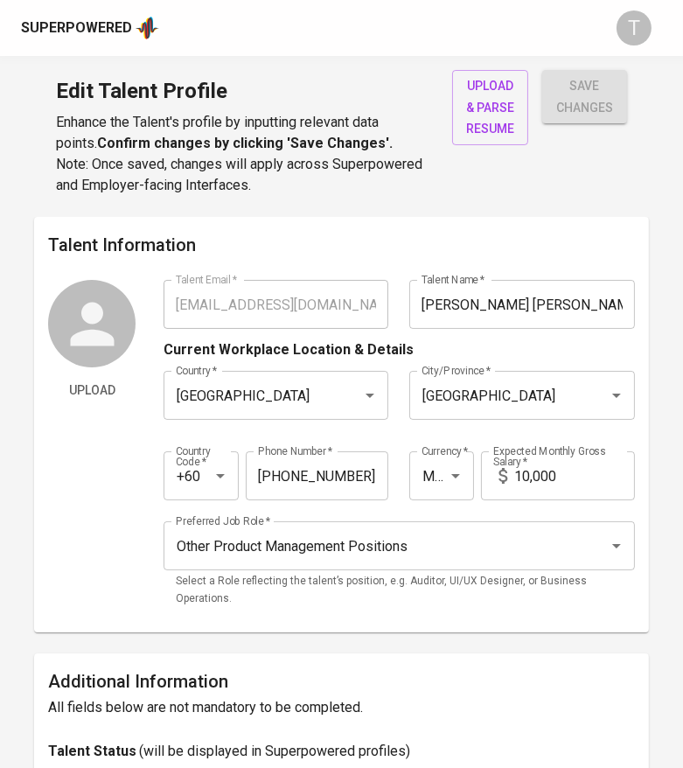
type input "16-920-7886"
type input "MYR"
type input "10,000"
type input "Other Product Management Positions"
radio input "true"
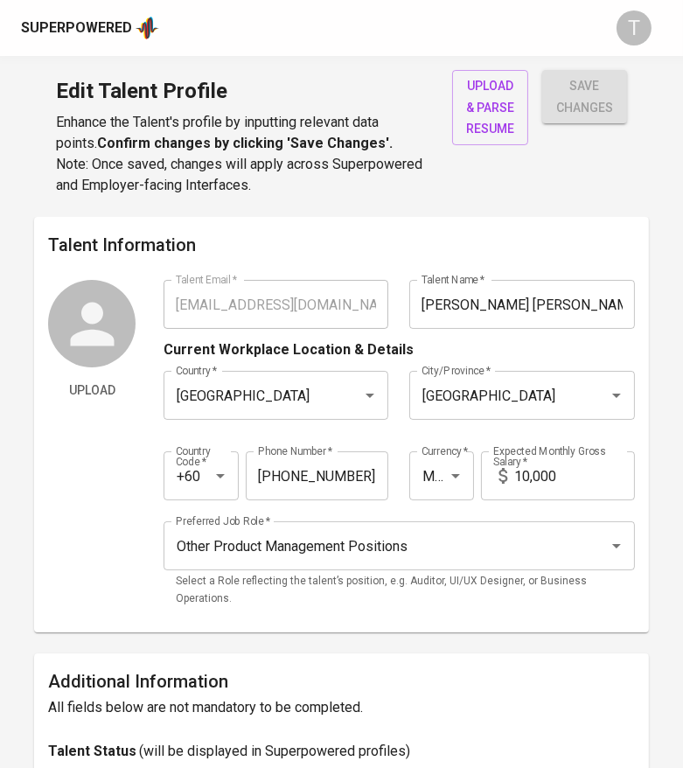
radio input "true"
type input "8"
type input "2 Months"
click at [470, 136] on span "upload & parse resume" at bounding box center [490, 107] width 48 height 65
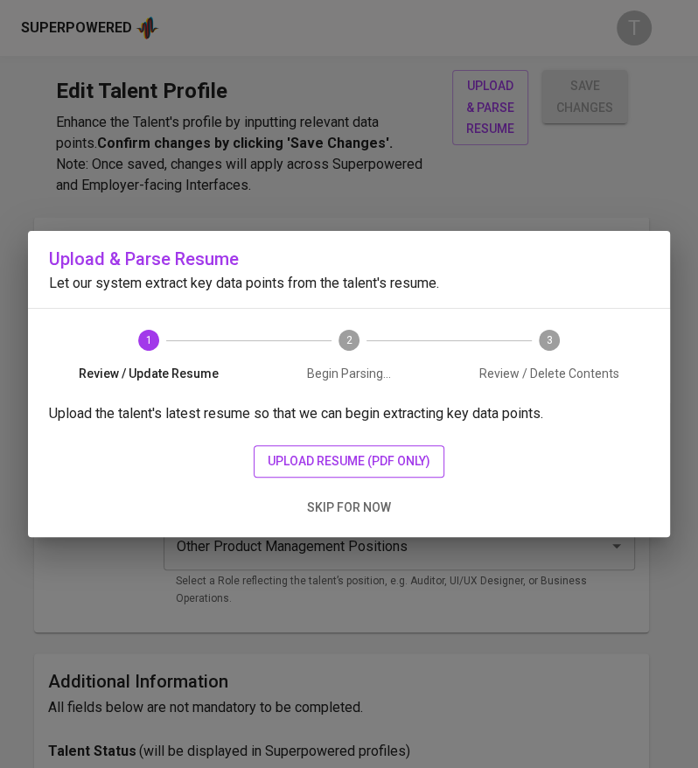
click at [308, 458] on span "upload resume (pdf only)" at bounding box center [349, 461] width 163 height 22
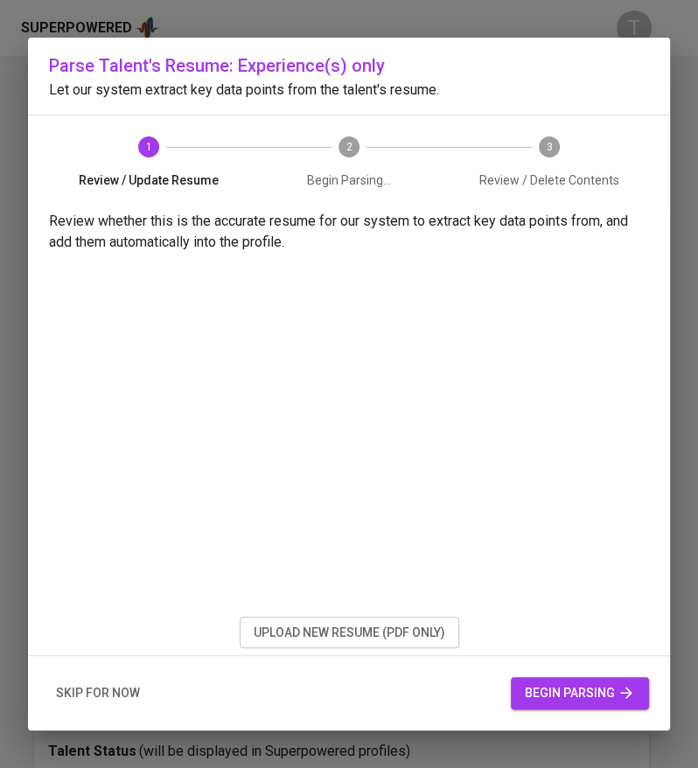
click at [571, 688] on span "begin parsing" at bounding box center [580, 693] width 110 height 22
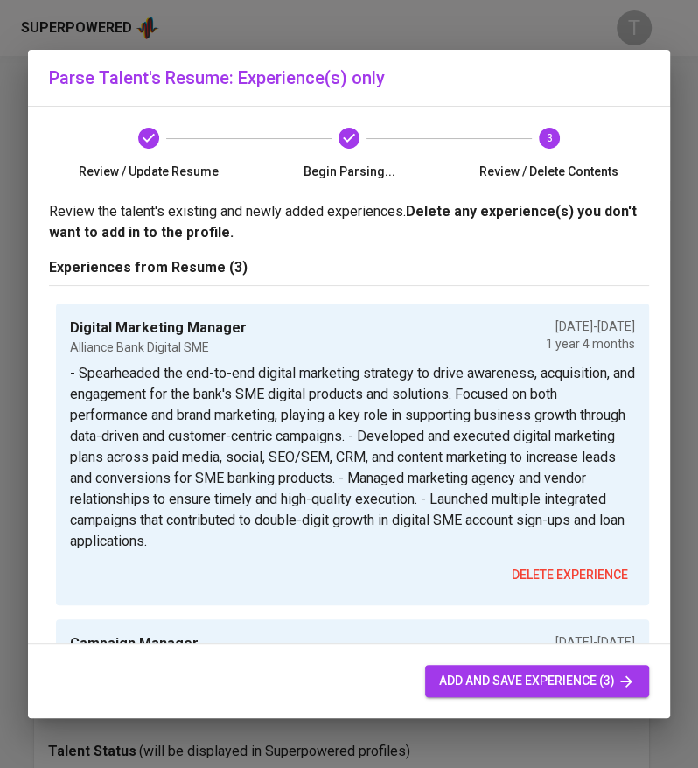
click at [468, 679] on span "add and save experience (3)" at bounding box center [537, 681] width 196 height 22
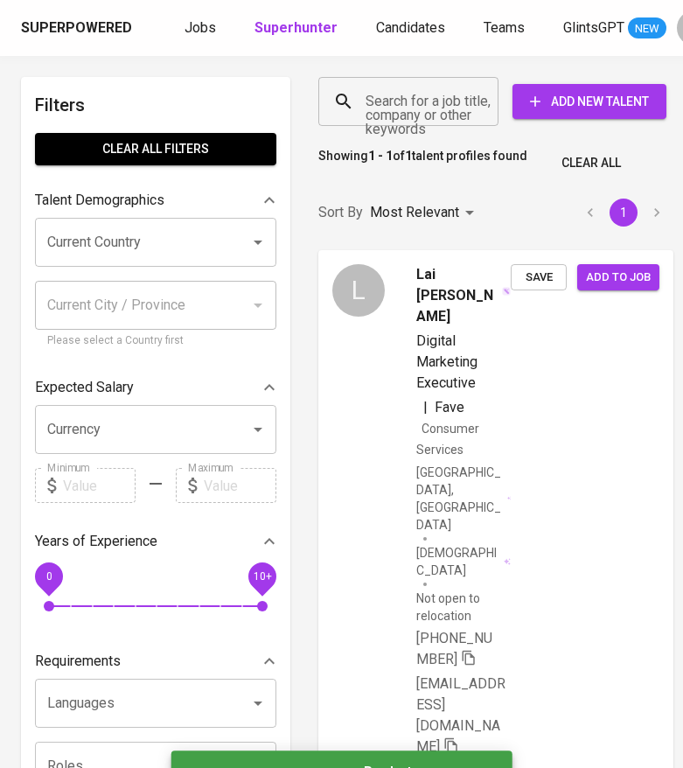
click at [395, 101] on input "Search for a job title, company or other keywords" at bounding box center [412, 101] width 103 height 33
paste input "[EMAIL_ADDRESS][DOMAIN_NAME]"
type input "phuishi812@gmail.com"
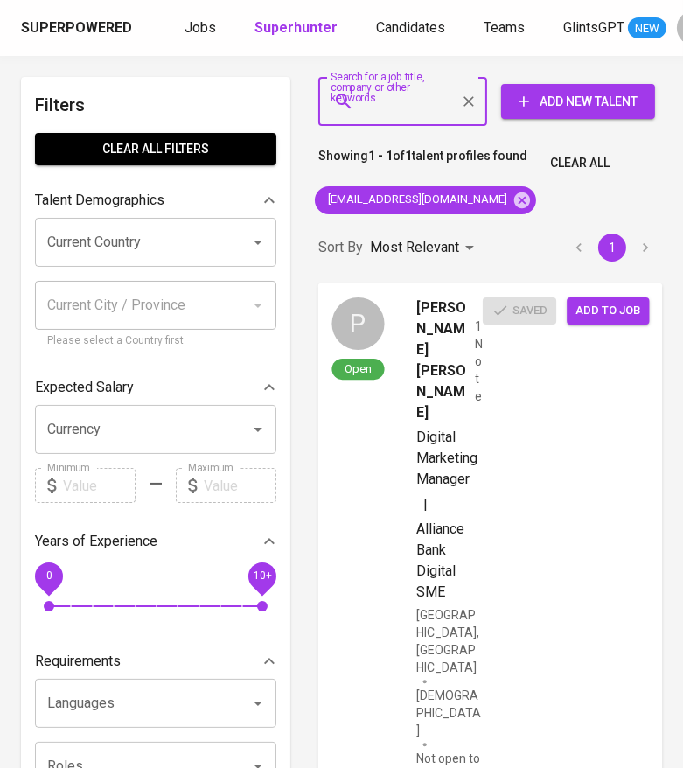
click at [624, 309] on span "Add to job" at bounding box center [608, 310] width 65 height 20
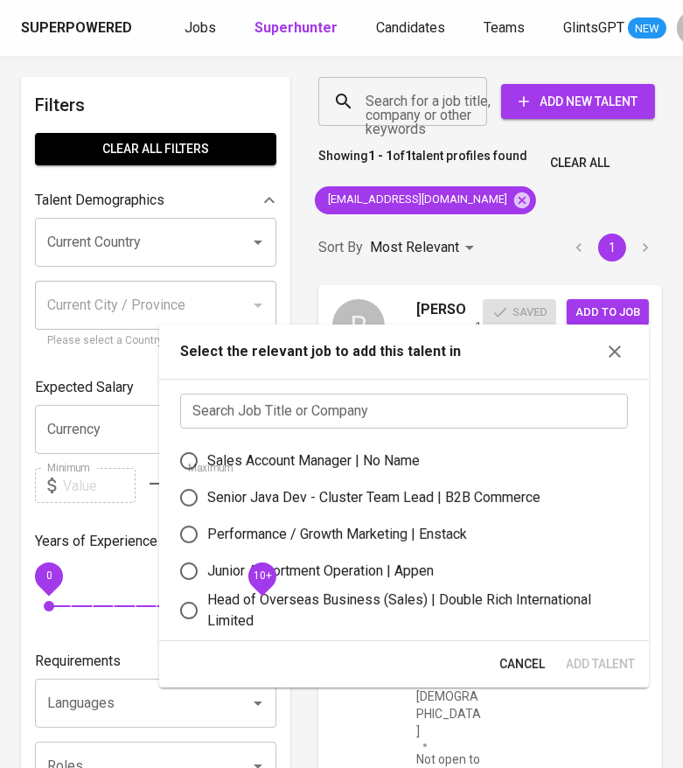
click at [461, 413] on input "text" at bounding box center [404, 411] width 448 height 35
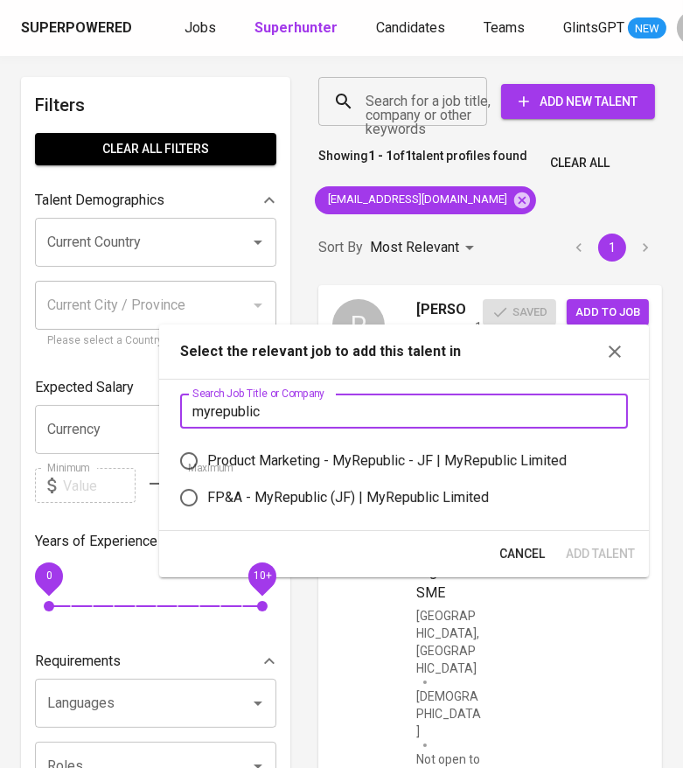
type input "myrepublic"
click at [453, 459] on div "Product Marketing - MyRepublic - JF | MyRepublic Limited" at bounding box center [386, 460] width 359 height 21
click at [207, 459] on input "Product Marketing - MyRepublic - JF | MyRepublic Limited" at bounding box center [189, 461] width 37 height 37
radio input "true"
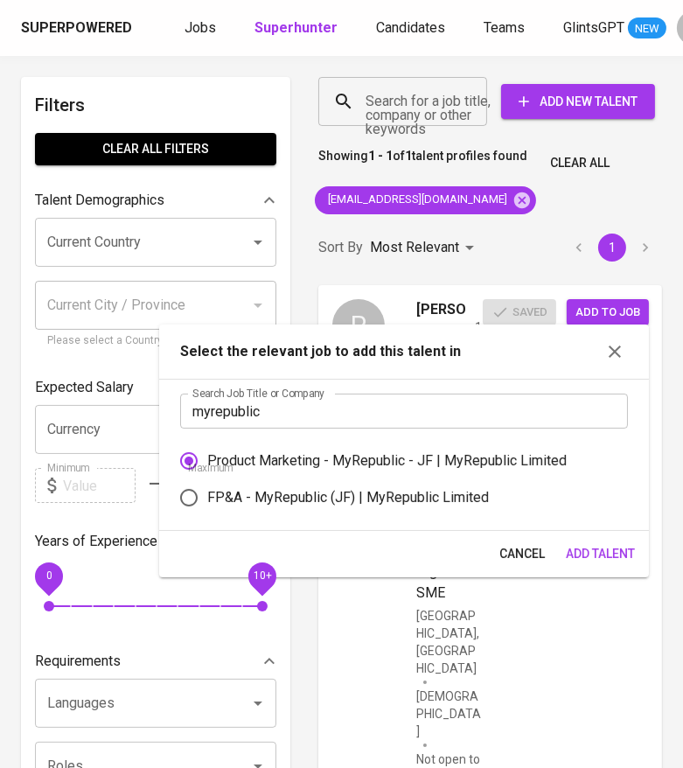
click at [587, 552] on span "Add Talent" at bounding box center [600, 554] width 69 height 22
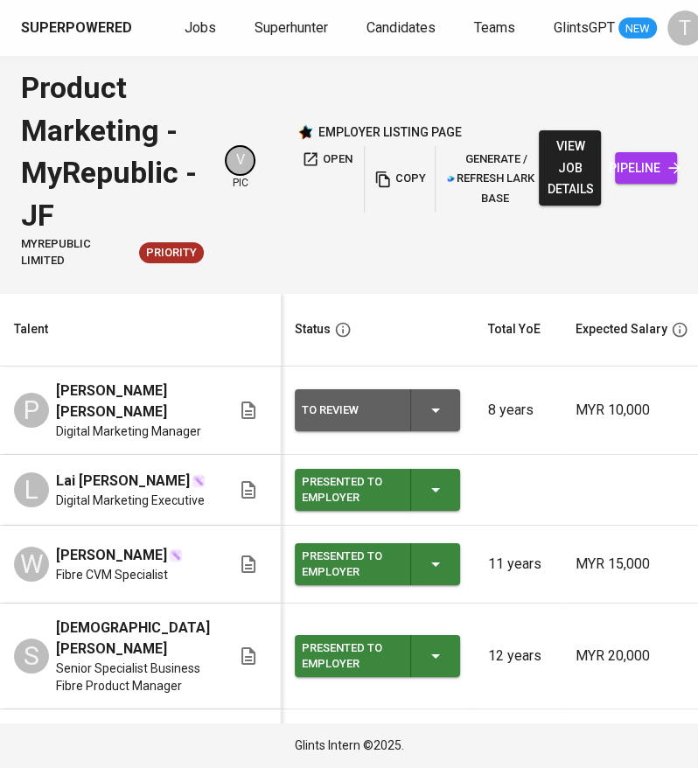
click at [432, 408] on div "To Review" at bounding box center [377, 410] width 151 height 42
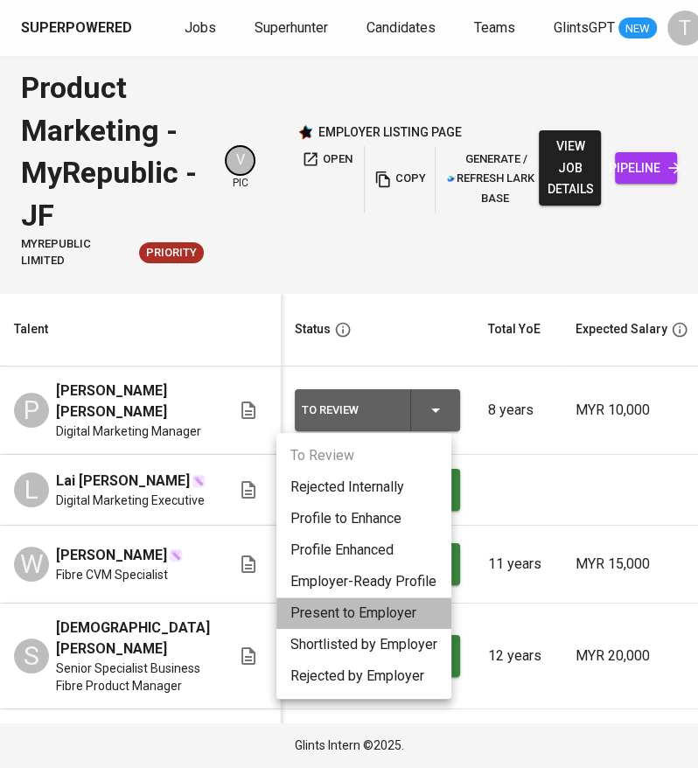
click at [387, 601] on li "Present to Employer" at bounding box center [363, 612] width 175 height 31
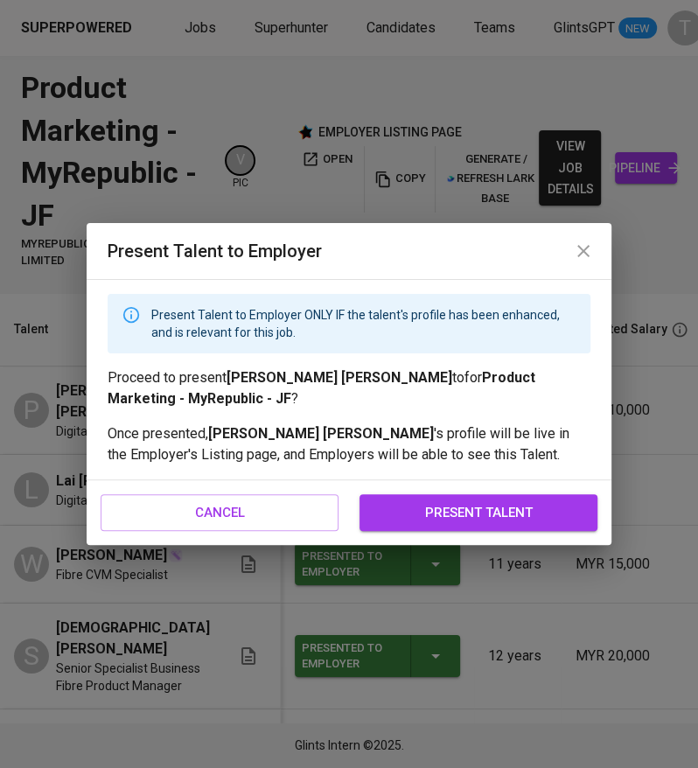
click at [448, 518] on span "present talent" at bounding box center [478, 512] width 199 height 23
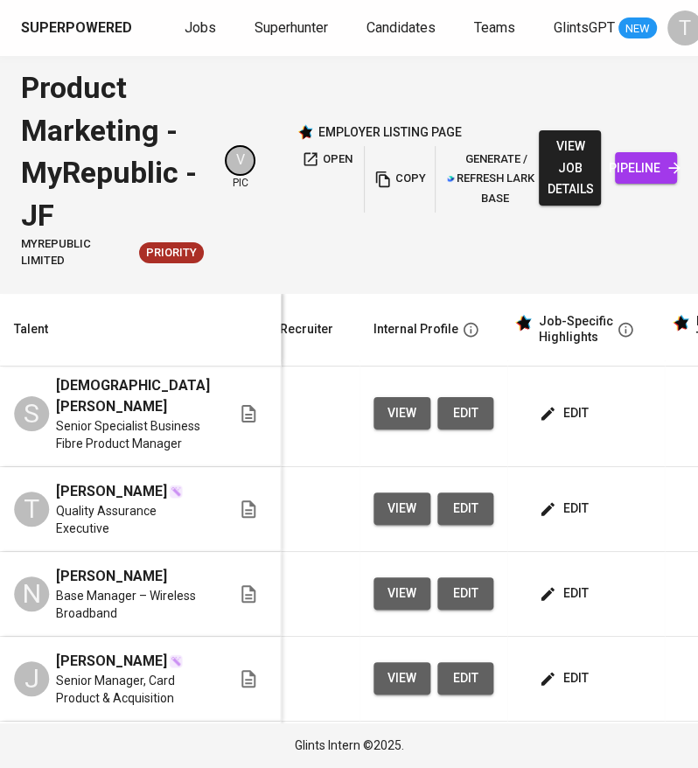
scroll to position [0, 695]
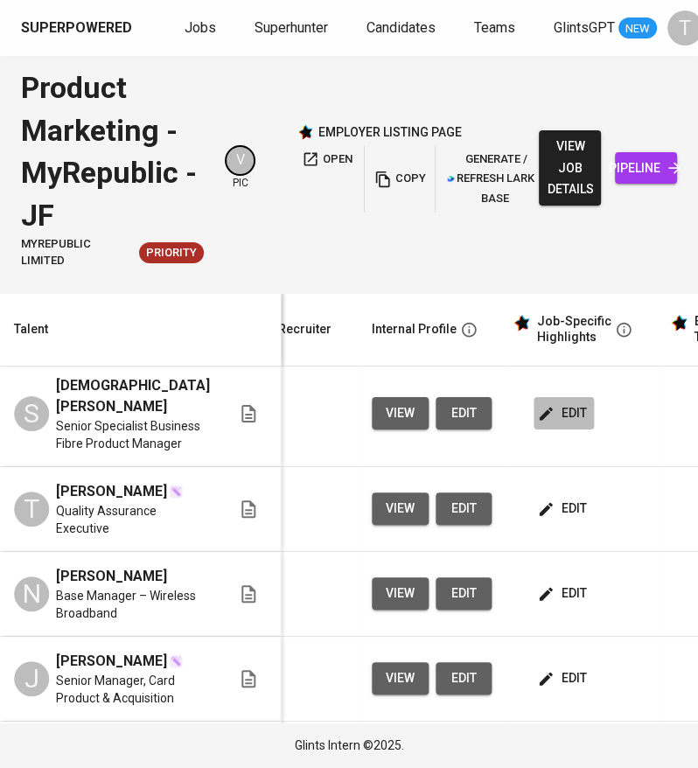
click at [541, 424] on span "edit" at bounding box center [564, 413] width 46 height 22
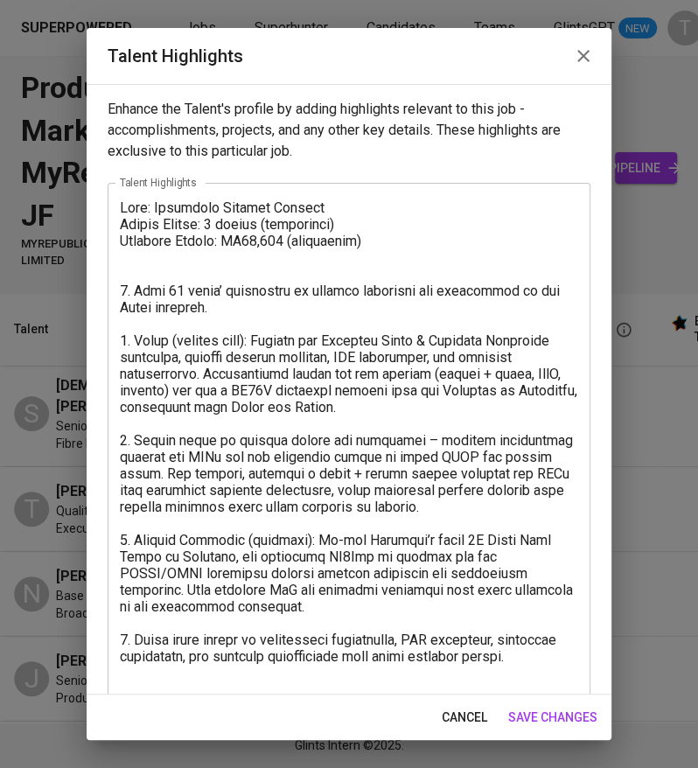
scroll to position [17, 0]
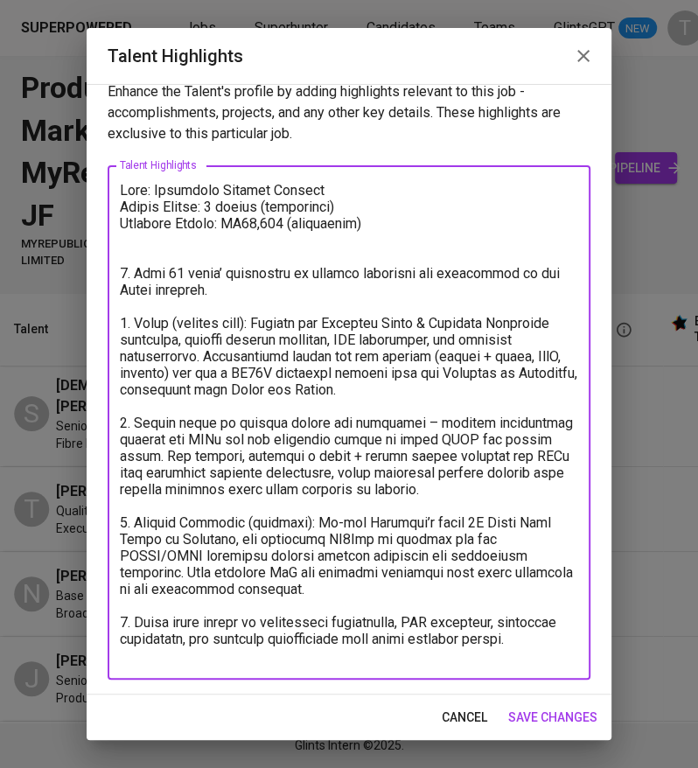
drag, startPoint x: 390, startPoint y: 450, endPoint x: 512, endPoint y: 670, distance: 251.0
click at [512, 670] on div "x Talent Highlights" at bounding box center [349, 422] width 483 height 514
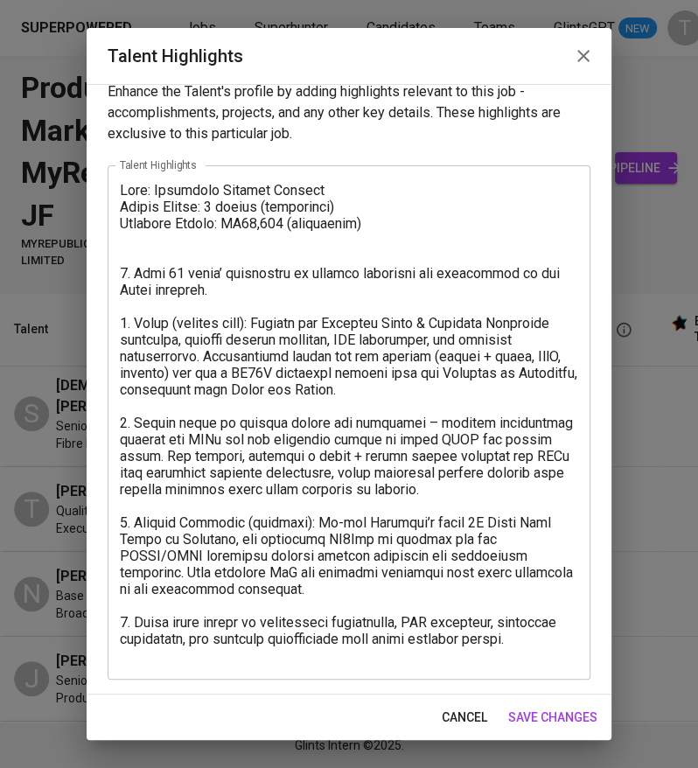
drag, startPoint x: 630, startPoint y: 618, endPoint x: 540, endPoint y: 678, distance: 108.4
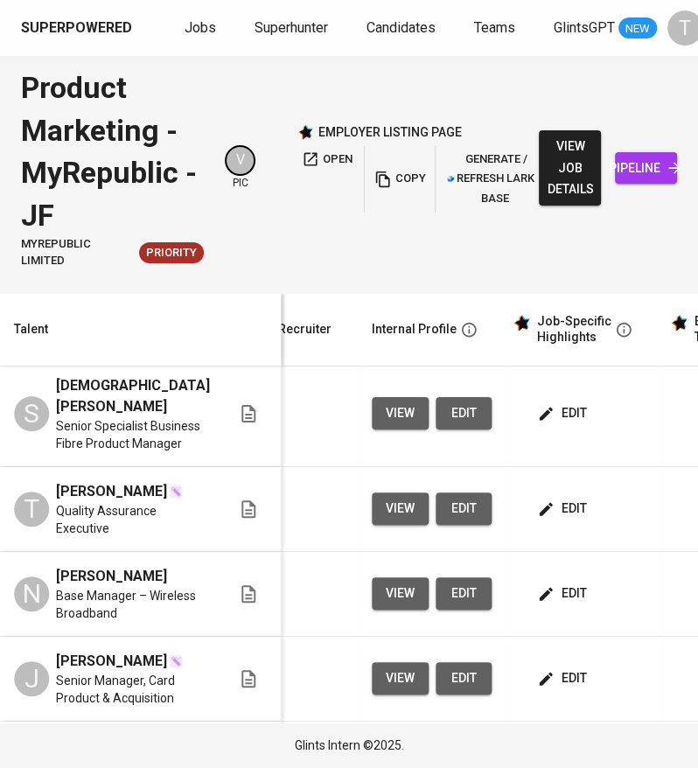
scroll to position [0, 695]
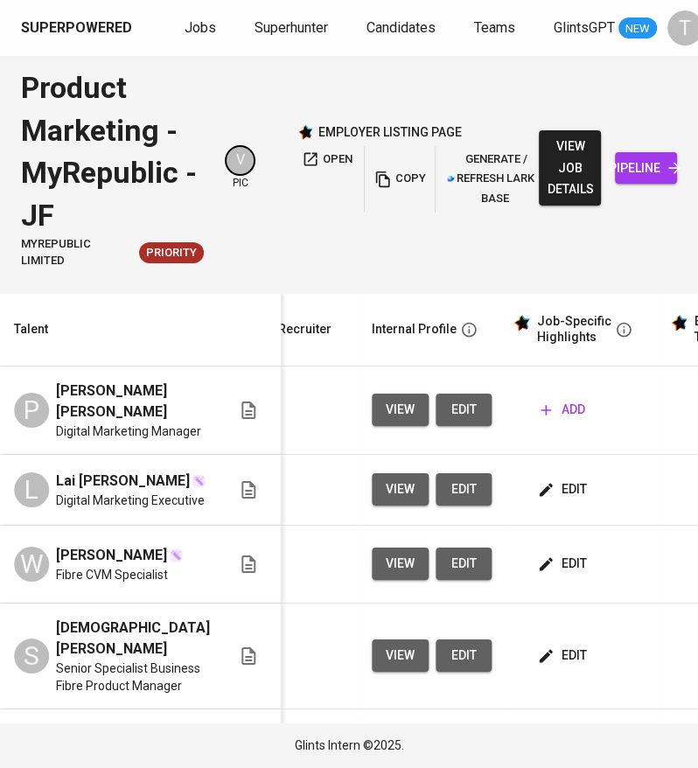
click at [543, 412] on span "add" at bounding box center [563, 410] width 45 height 22
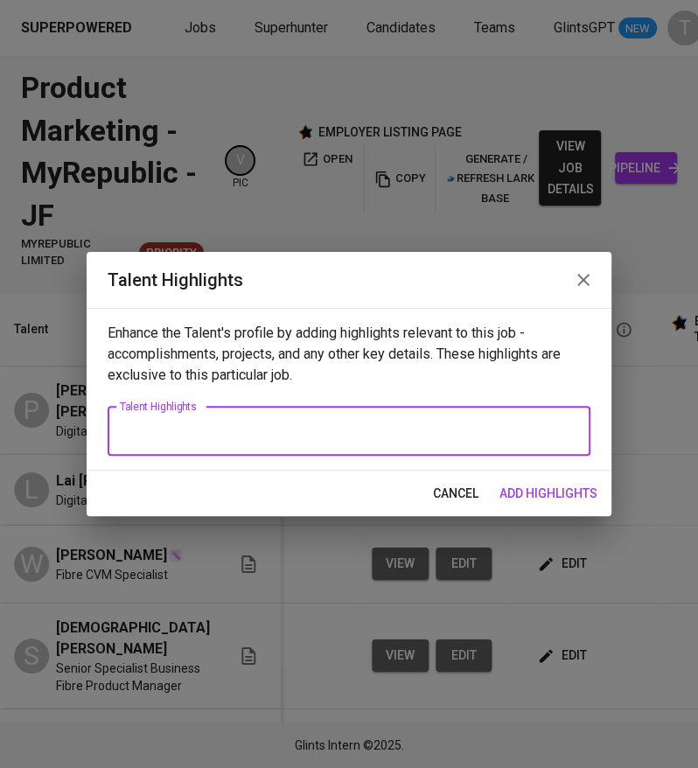
click at [464, 422] on textarea at bounding box center [349, 430] width 458 height 17
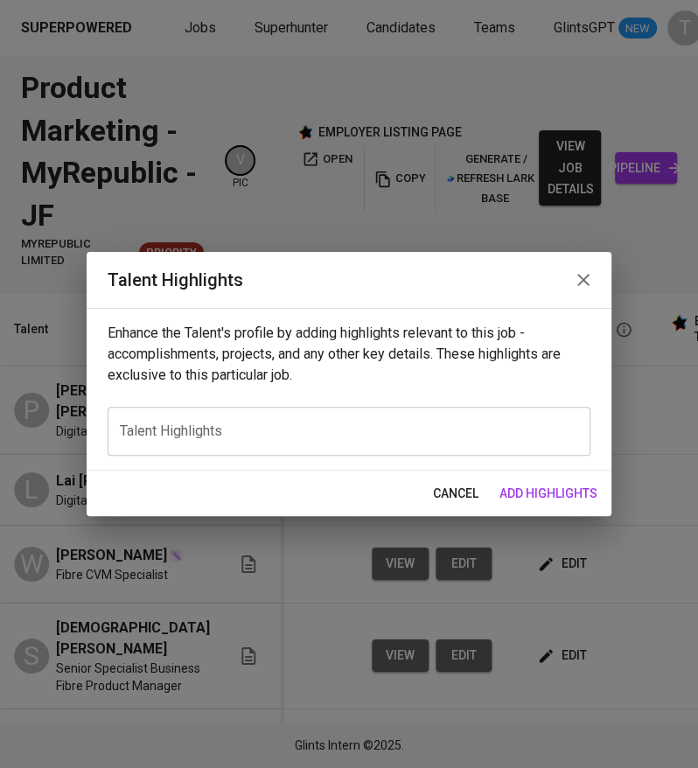
click at [232, 429] on textarea at bounding box center [349, 430] width 458 height 17
click at [337, 436] on textarea at bounding box center [349, 430] width 458 height 17
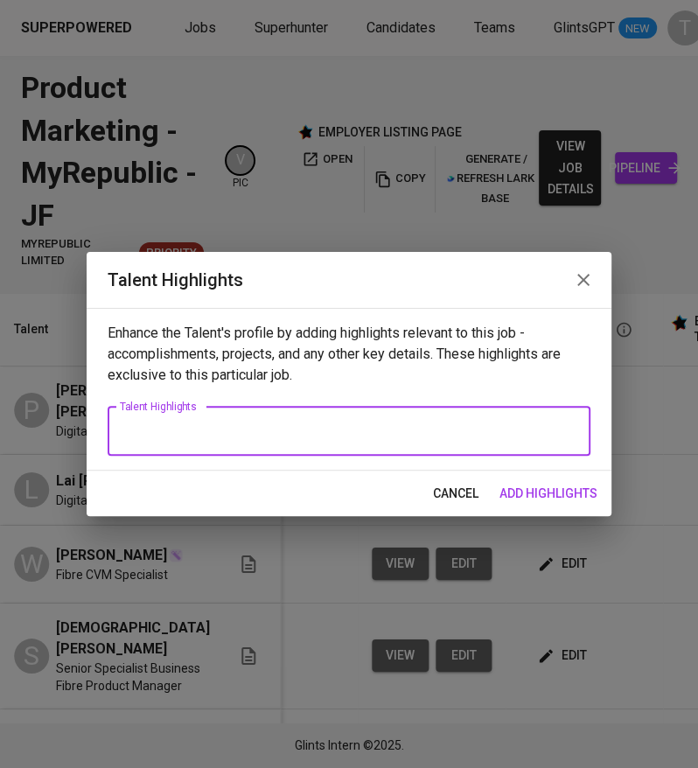
paste textarea "Name: Ong Phui Shi Notice Period: Immediate (last role ended May 2025) Expected…"
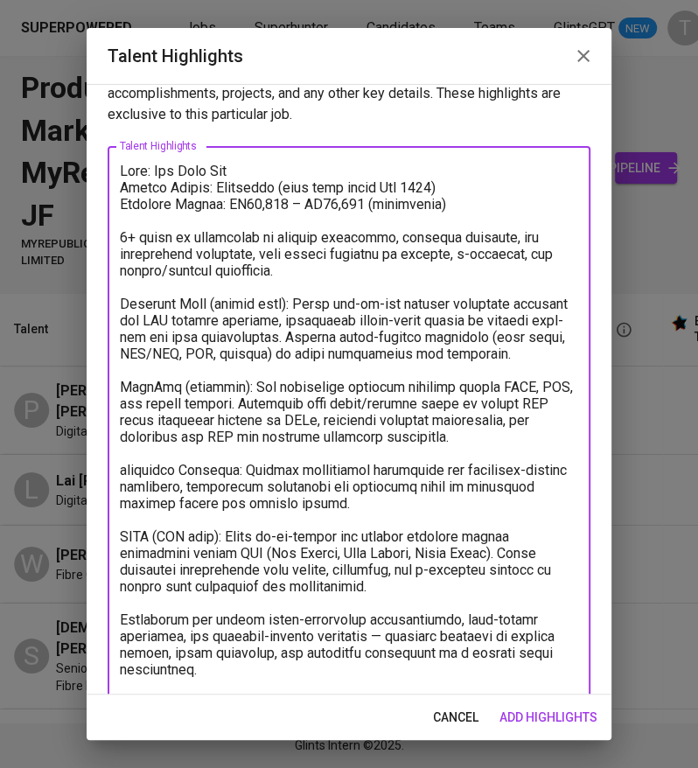
scroll to position [0, 0]
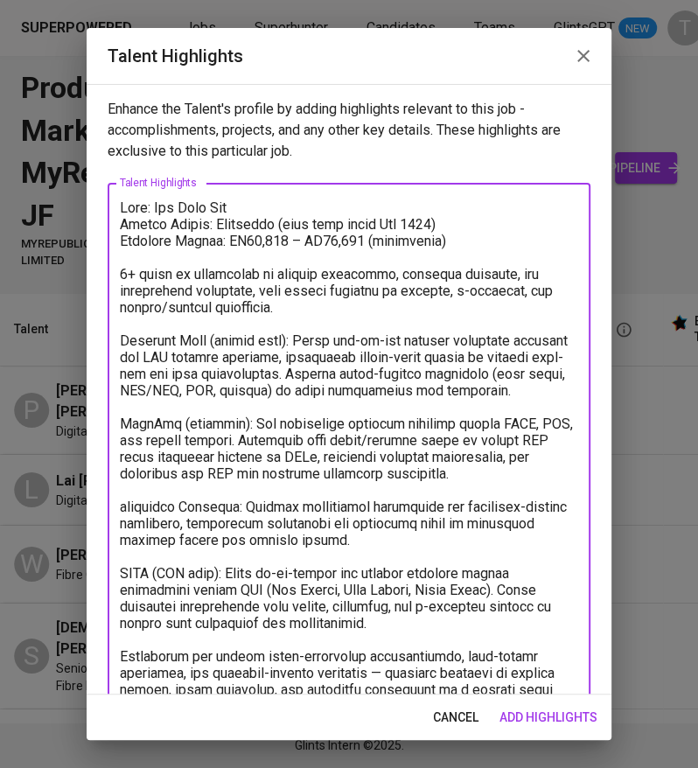
drag, startPoint x: 446, startPoint y: 217, endPoint x: 212, endPoint y: 220, distance: 234.4
click at [212, 220] on textarea at bounding box center [349, 465] width 458 height 532
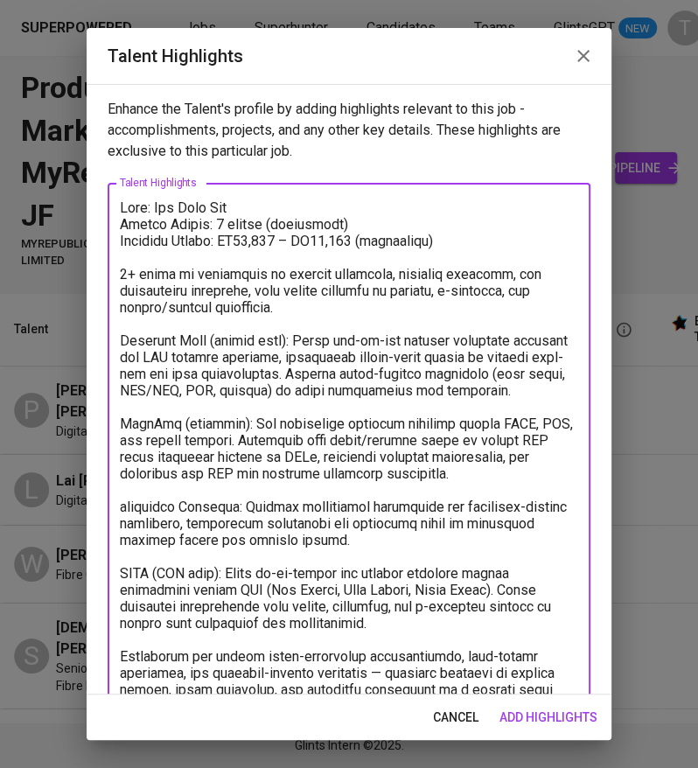
drag, startPoint x: 370, startPoint y: 239, endPoint x: 246, endPoint y: 242, distance: 124.3
click at [246, 242] on textarea at bounding box center [349, 465] width 458 height 532
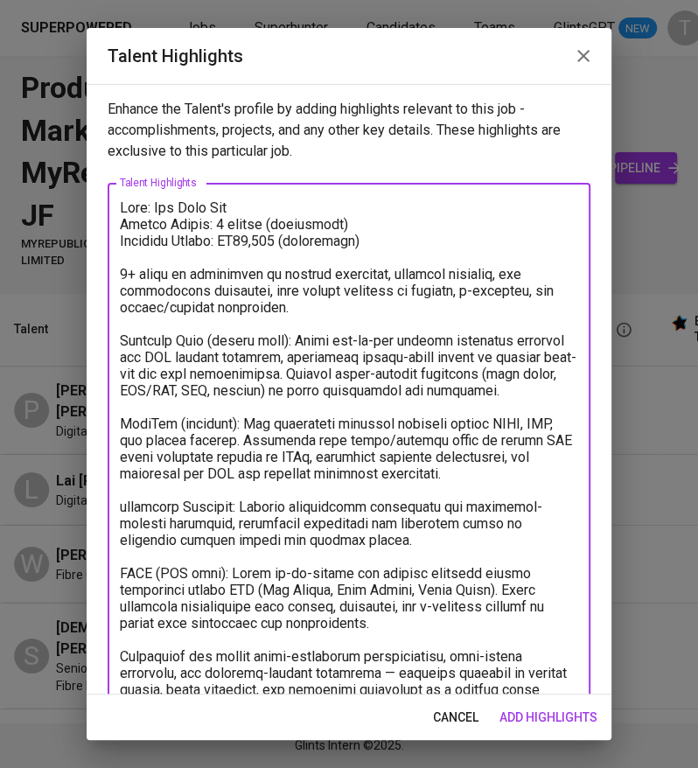
click at [120, 272] on textarea at bounding box center [349, 465] width 458 height 532
click at [120, 335] on textarea at bounding box center [349, 465] width 458 height 532
drag, startPoint x: 291, startPoint y: 339, endPoint x: 221, endPoint y: 343, distance: 70.1
click at [221, 343] on textarea at bounding box center [349, 473] width 458 height 548
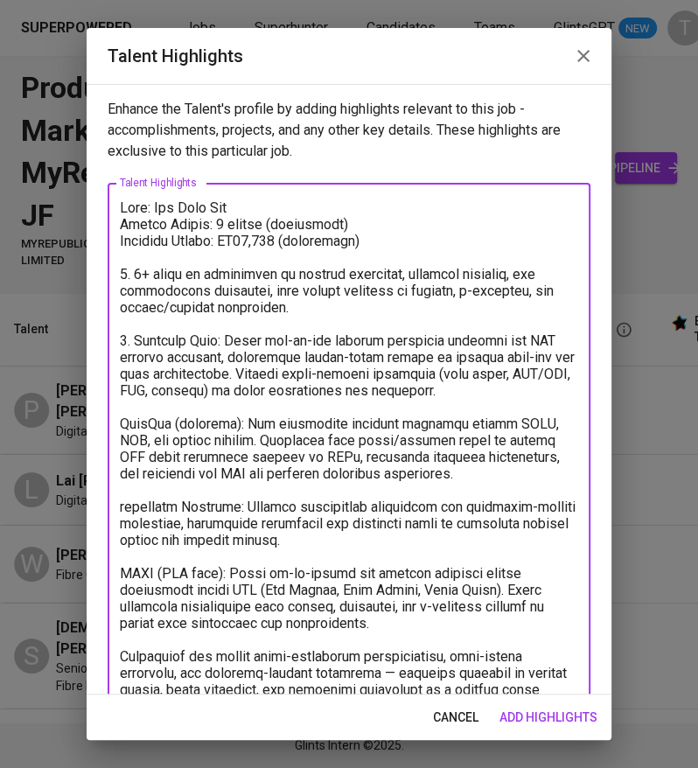
click at [122, 423] on textarea at bounding box center [349, 465] width 458 height 532
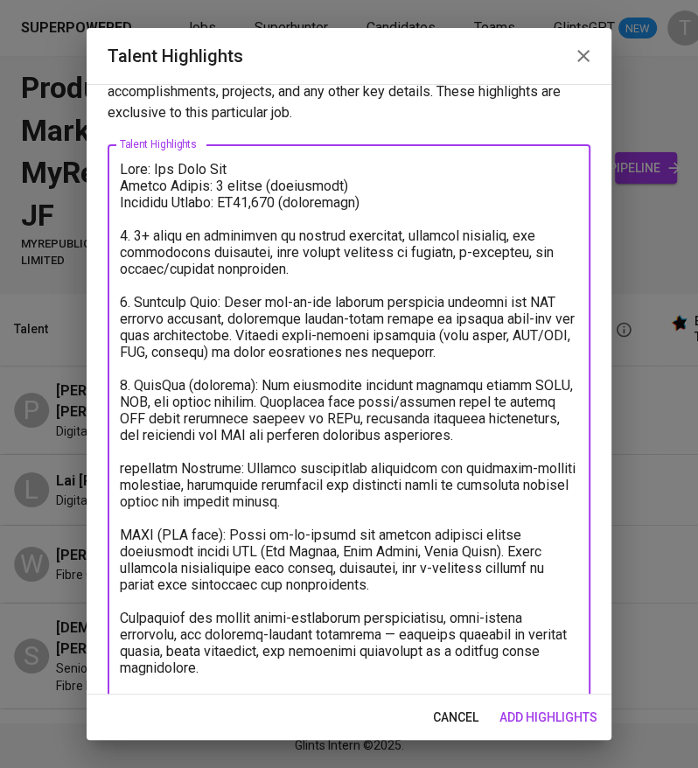
scroll to position [39, 0]
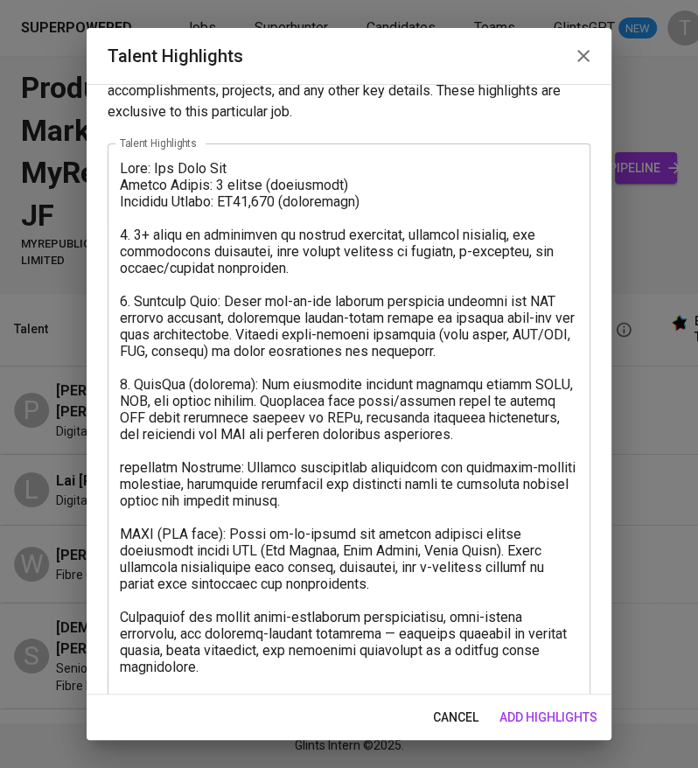
click at [118, 483] on div "x Talent Highlights" at bounding box center [349, 425] width 483 height 564
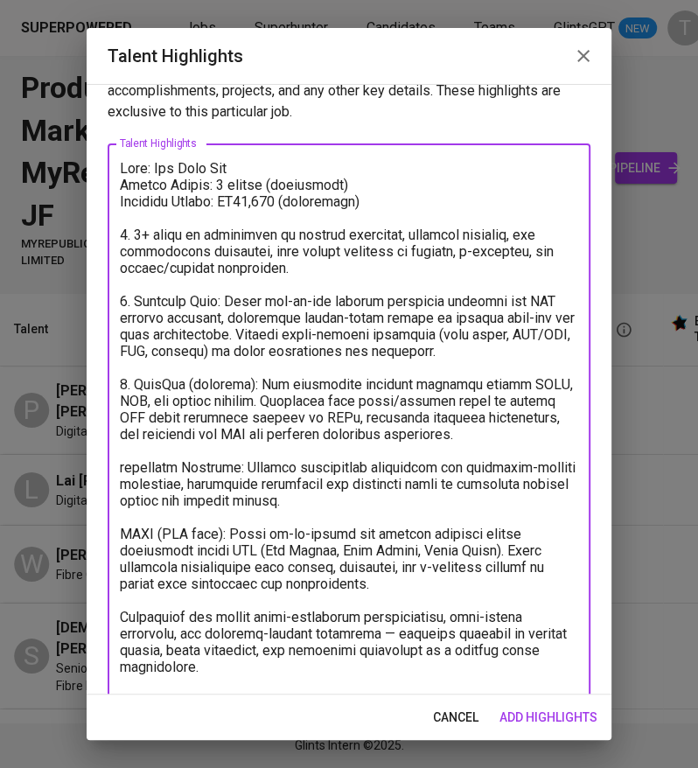
click at [122, 485] on textarea at bounding box center [349, 426] width 458 height 532
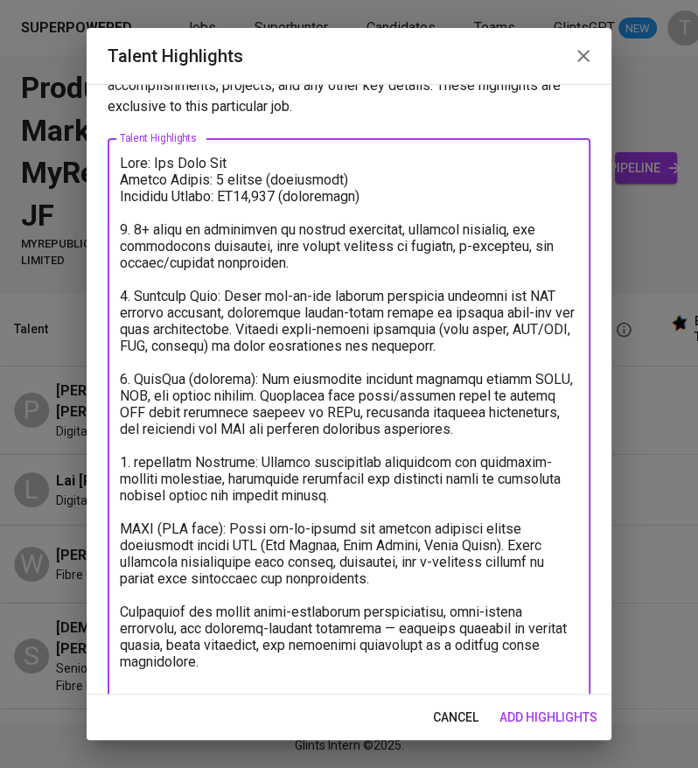
click at [122, 544] on textarea at bounding box center [349, 421] width 458 height 532
click at [120, 622] on textarea at bounding box center [349, 421] width 458 height 532
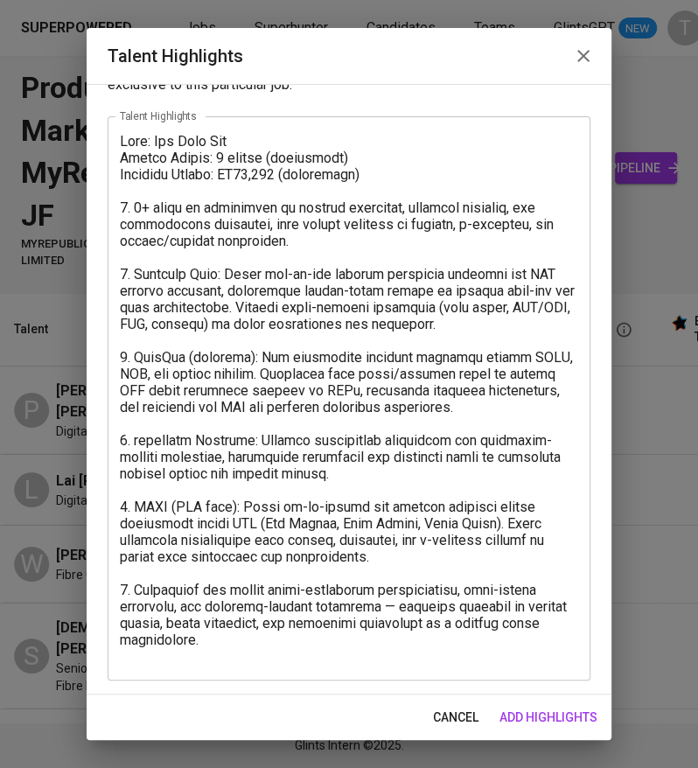
click at [524, 665] on div "x Talent Highlights" at bounding box center [349, 398] width 483 height 564
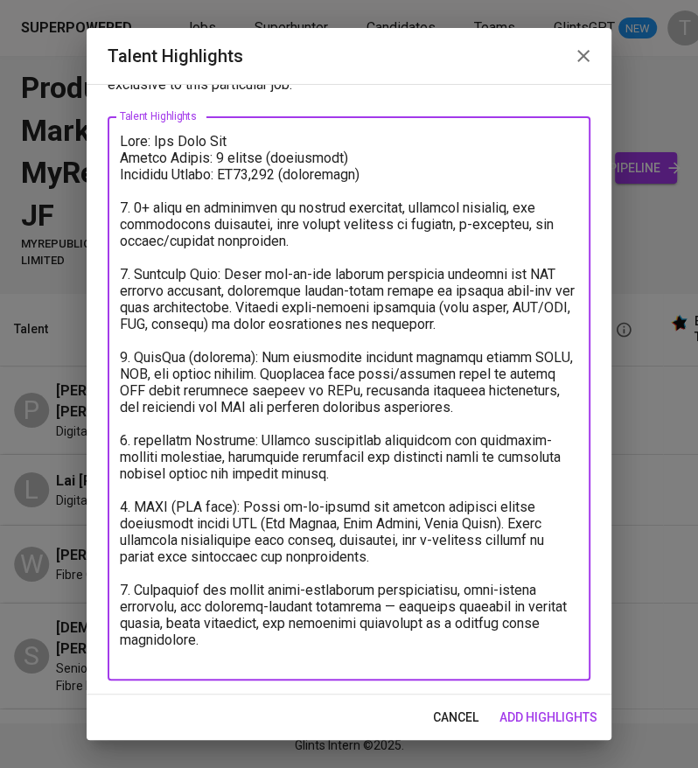
click at [324, 664] on div "x Talent Highlights" at bounding box center [349, 398] width 483 height 564
click at [241, 653] on textarea at bounding box center [349, 399] width 458 height 532
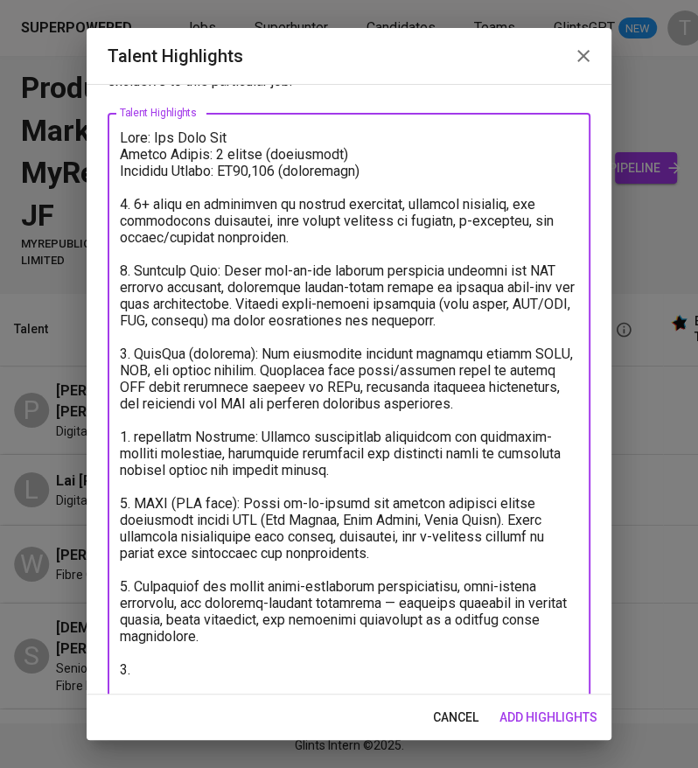
paste textarea "Proven ability to design lifecycle and engagement campaigns (Alliance Bank, Gra…"
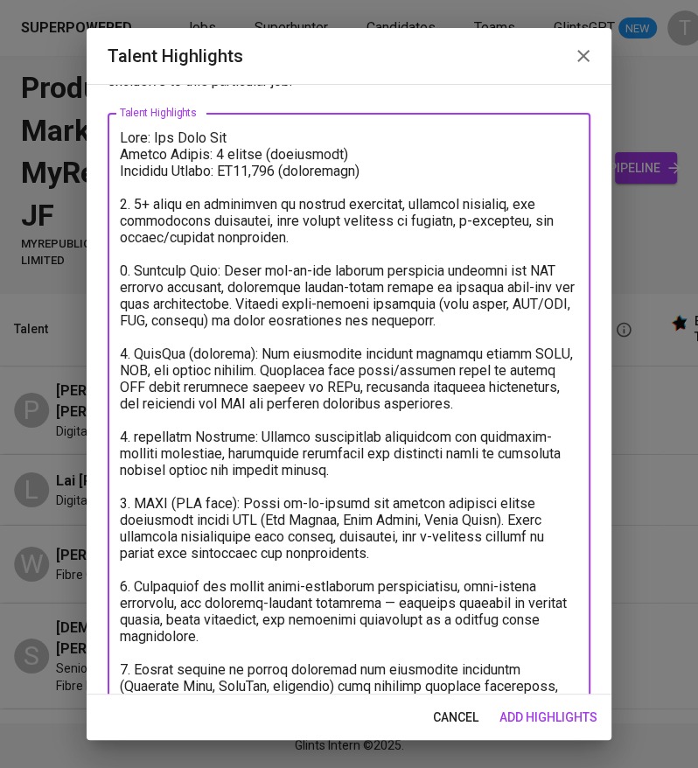
scroll to position [120, 0]
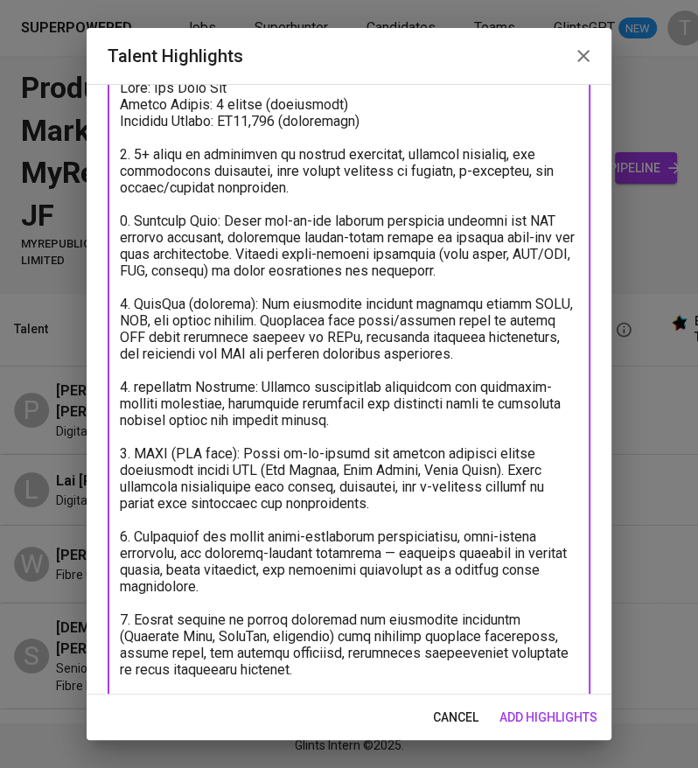
type textarea "Name: Ong Phui Shi Notice Period: 2 months (negotiable) Expected Salary: RM10,0…"
click at [532, 722] on span "add highlights" at bounding box center [548, 718] width 98 height 22
